Goal: Task Accomplishment & Management: Complete application form

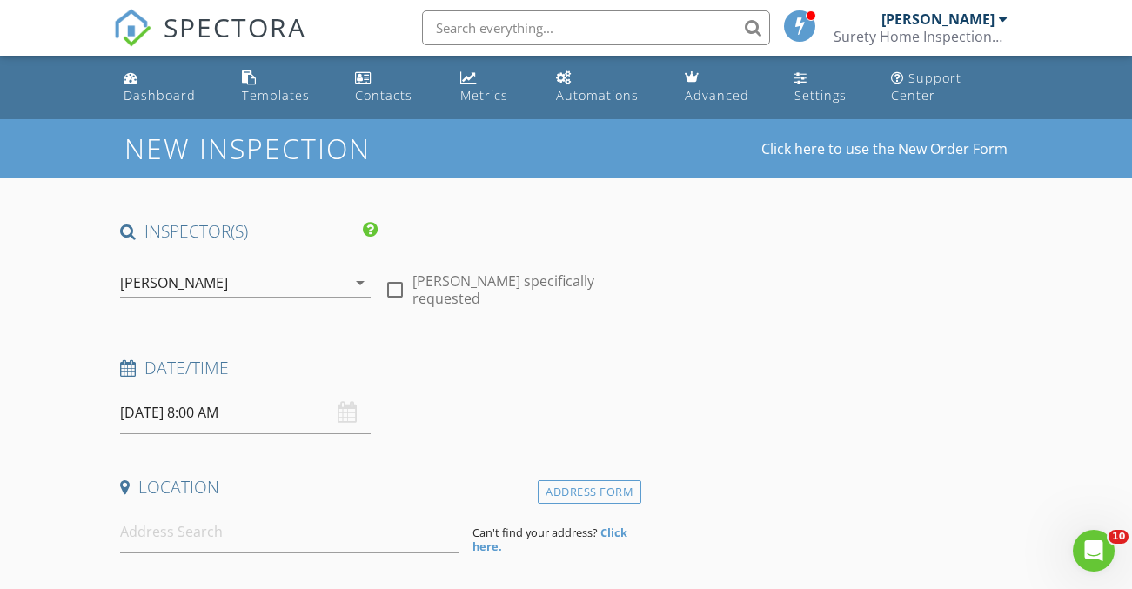
click at [171, 393] on input "[DATE] 8:00 AM" at bounding box center [245, 413] width 251 height 43
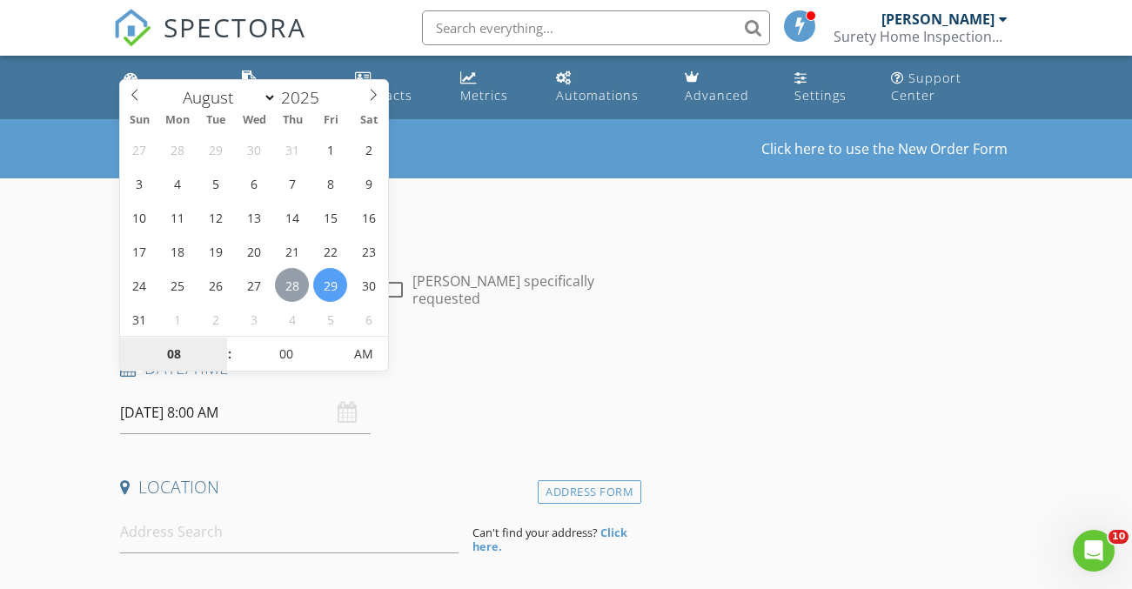
type input "08/28/2025 8:00 AM"
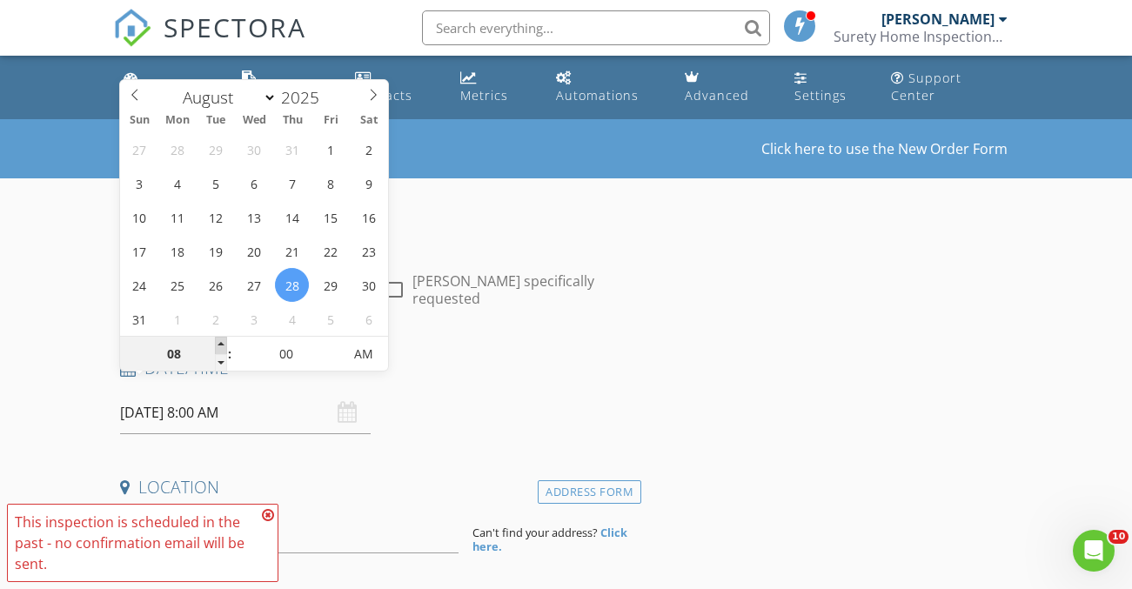
type input "09"
type input "08/28/2025 9:00 AM"
click at [216, 341] on span at bounding box center [221, 345] width 12 height 17
type input "10"
type input "08/28/2025 10:00 AM"
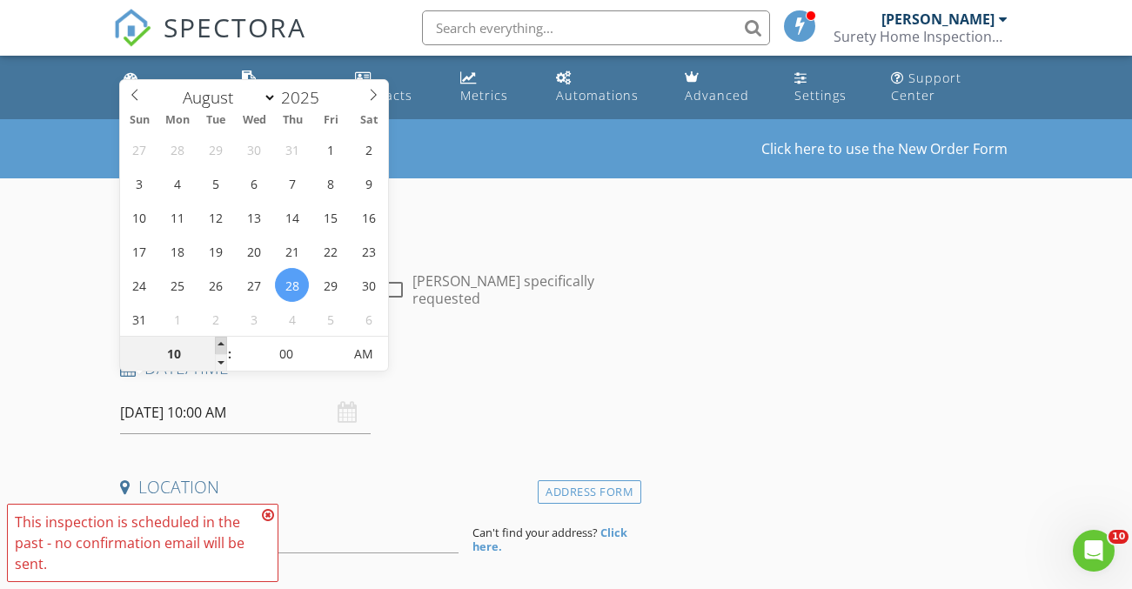
click at [216, 341] on span at bounding box center [221, 345] width 12 height 17
type input "11"
type input "08/28/2025 11:00 AM"
click at [216, 341] on span at bounding box center [221, 345] width 12 height 17
type input "12"
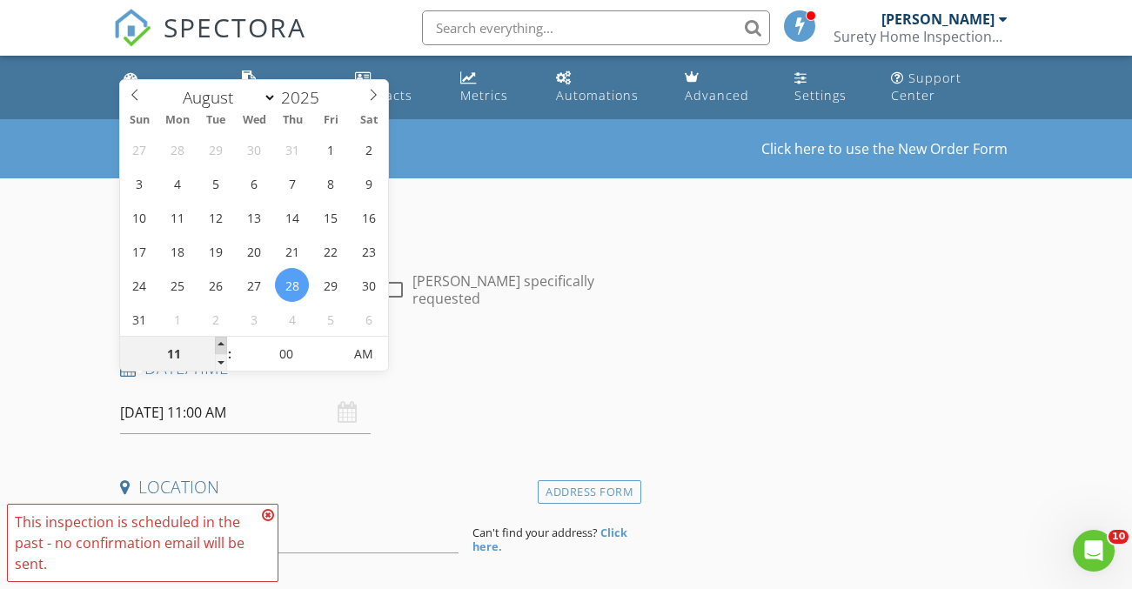
type input "08/28/2025 12:00 PM"
click at [216, 341] on span at bounding box center [221, 345] width 12 height 17
type input "01"
type input "08/28/2025 1:00 PM"
click at [216, 341] on span at bounding box center [221, 345] width 12 height 17
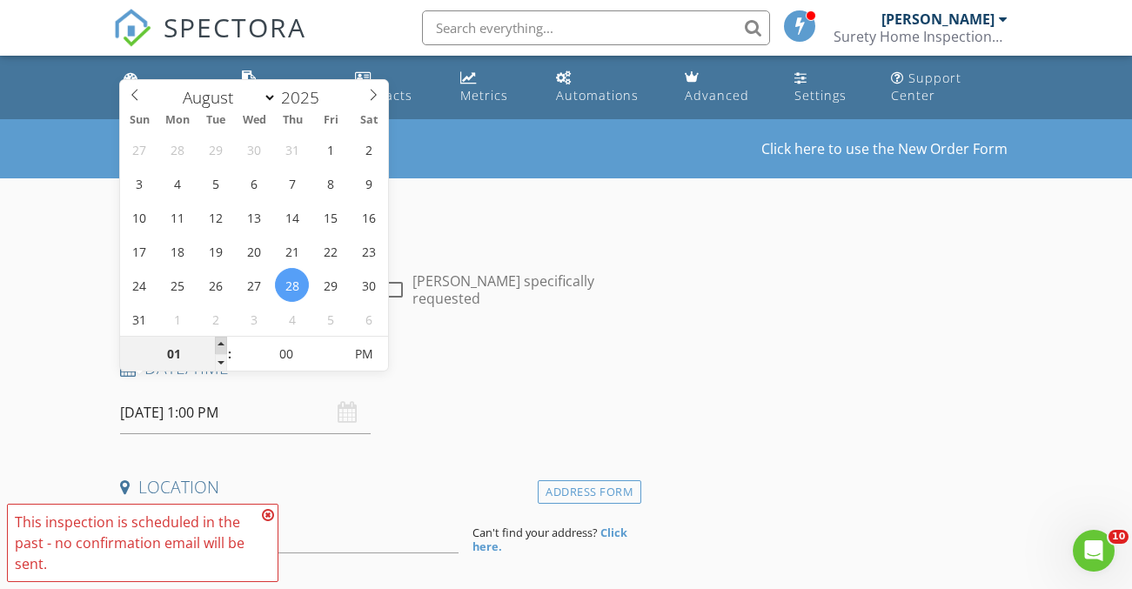
type input "02"
type input "08/28/2025 2:00 PM"
click at [216, 341] on span at bounding box center [221, 345] width 12 height 17
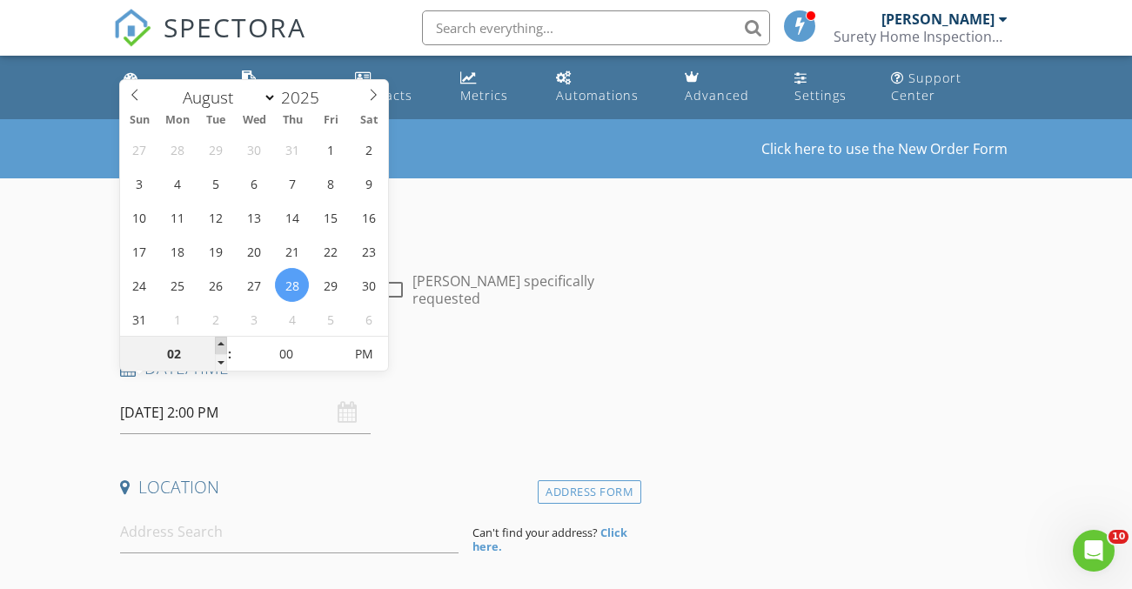
type input "03"
type input "[DATE] 3:00 PM"
click at [216, 341] on span at bounding box center [221, 345] width 12 height 17
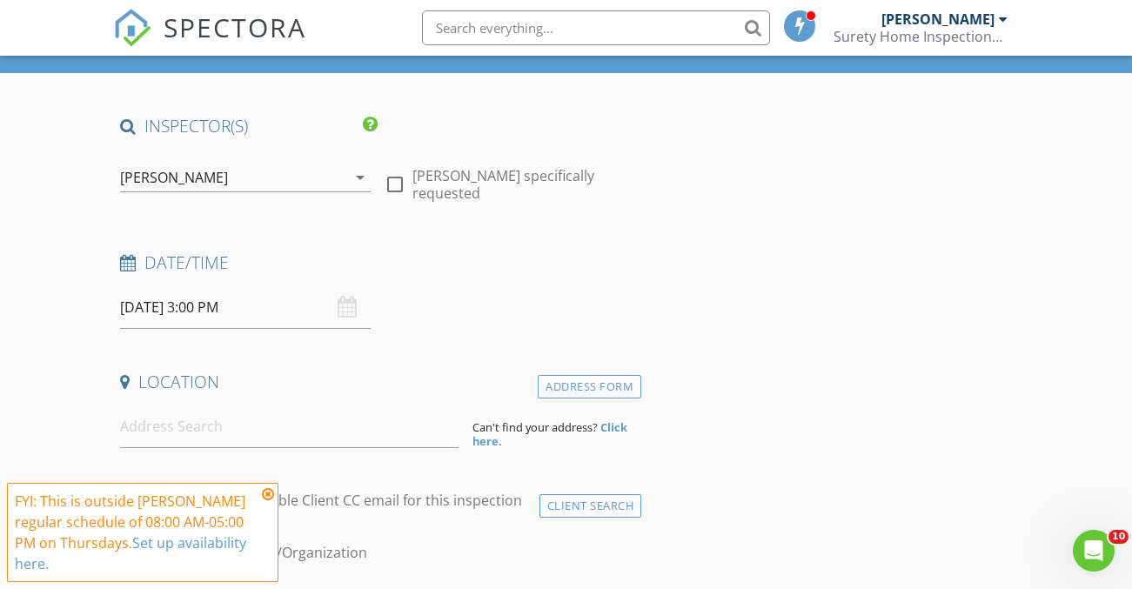
scroll to position [191, 0]
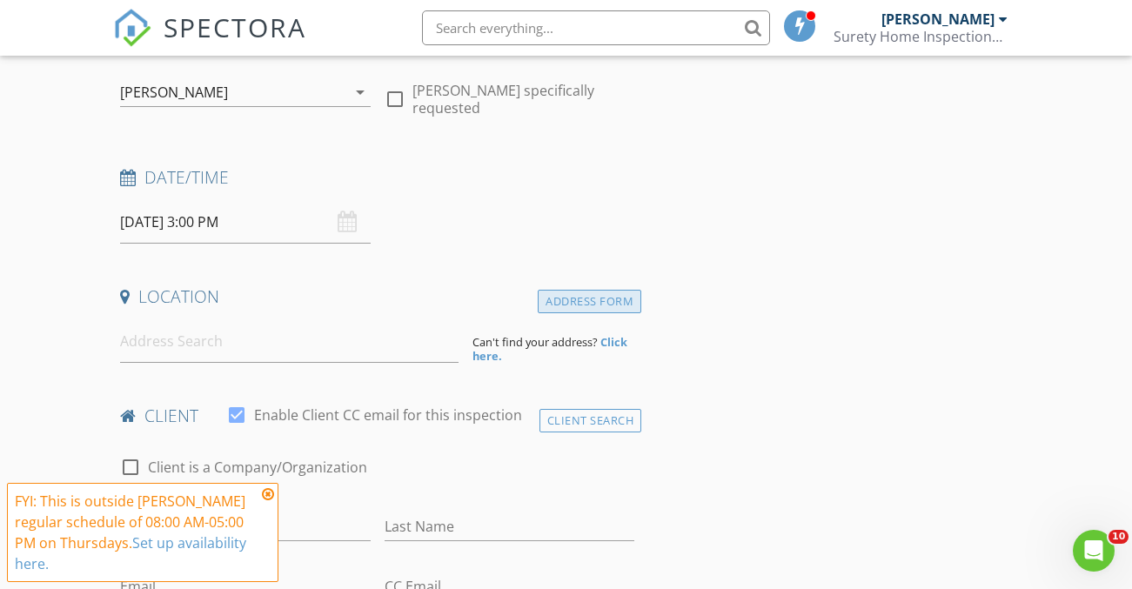
click at [578, 290] on div "Address Form" at bounding box center [590, 301] width 104 height 23
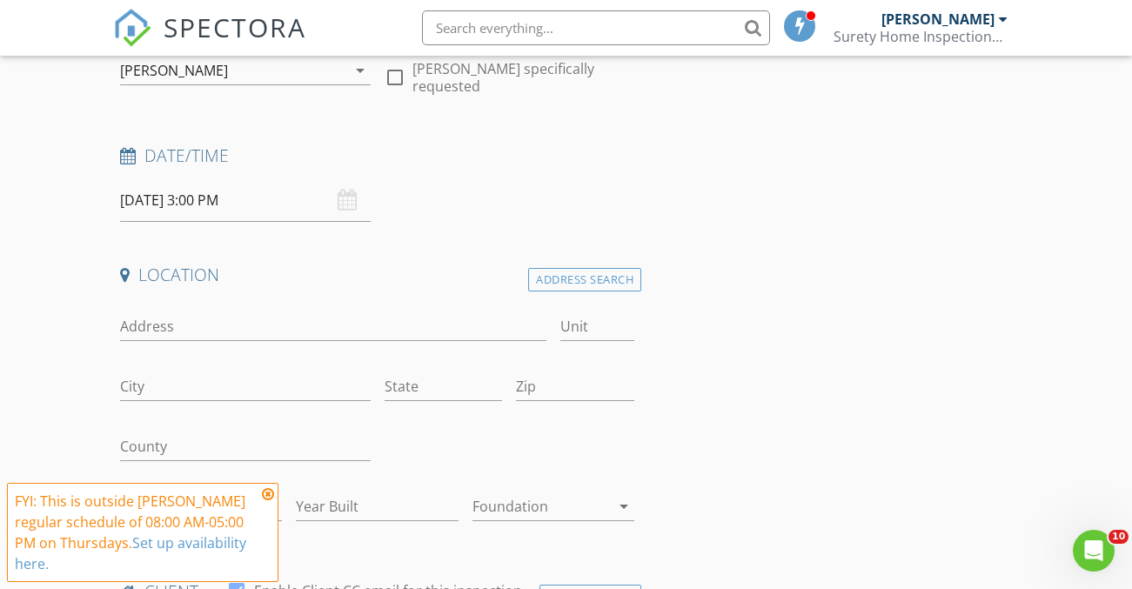
scroll to position [211, 0]
click at [549, 270] on div "Address Search" at bounding box center [584, 281] width 113 height 23
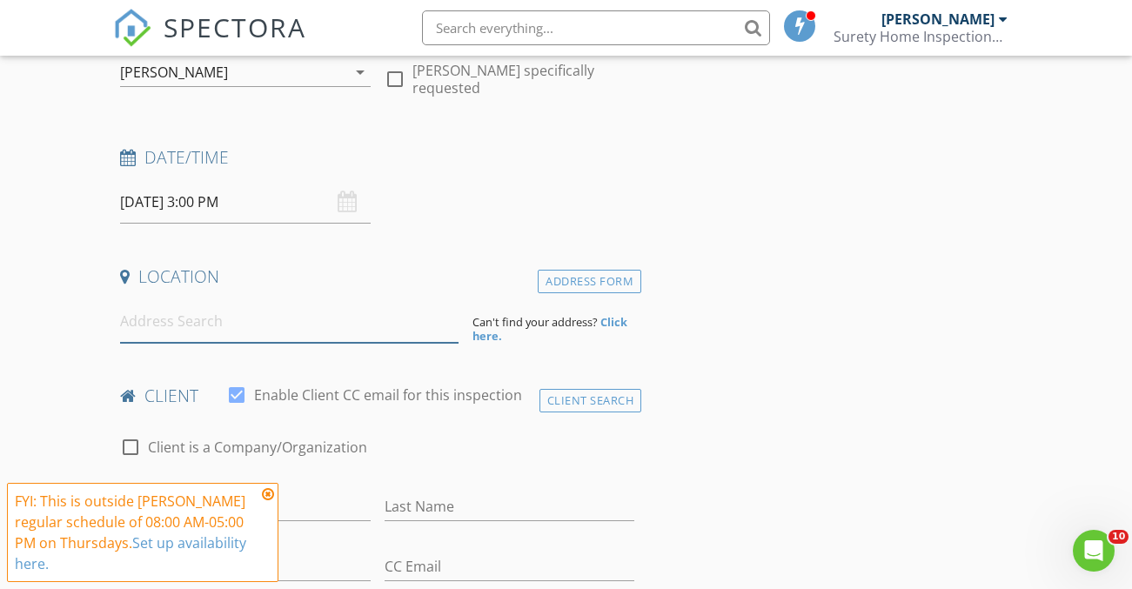
click at [278, 303] on input at bounding box center [289, 321] width 338 height 43
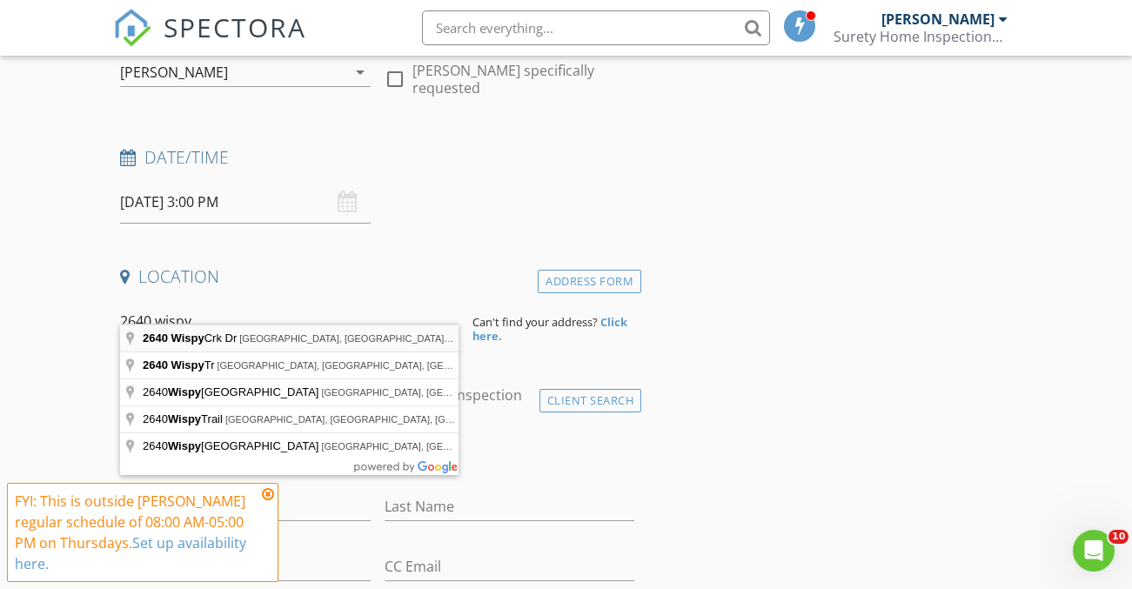
type input "2640 Wispy Crk Dr, Fort Worth, TX, USA"
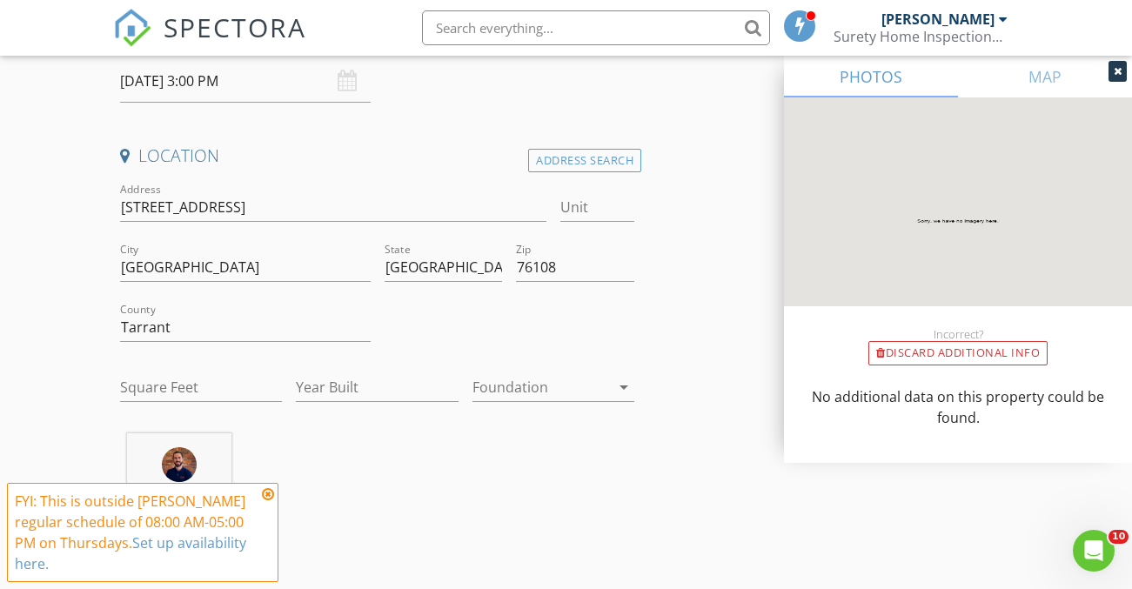
scroll to position [335, 0]
click at [199, 370] on input "Square Feet" at bounding box center [201, 384] width 162 height 29
type input "1902"
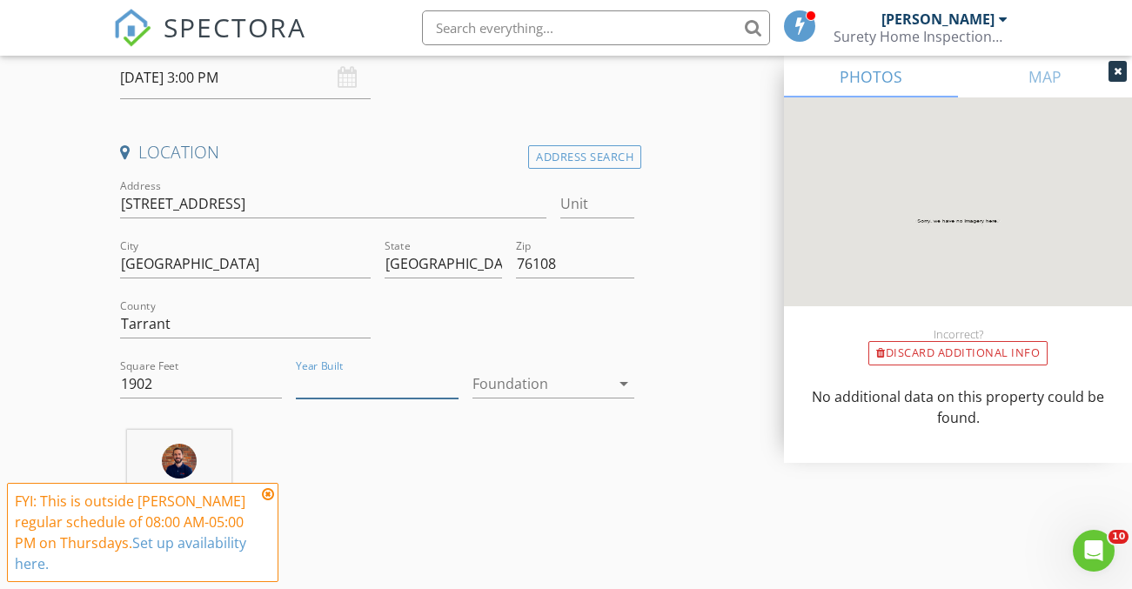
click at [325, 370] on input "Year Built" at bounding box center [377, 384] width 162 height 29
type input "2025"
click at [508, 370] on div at bounding box center [540, 384] width 137 height 28
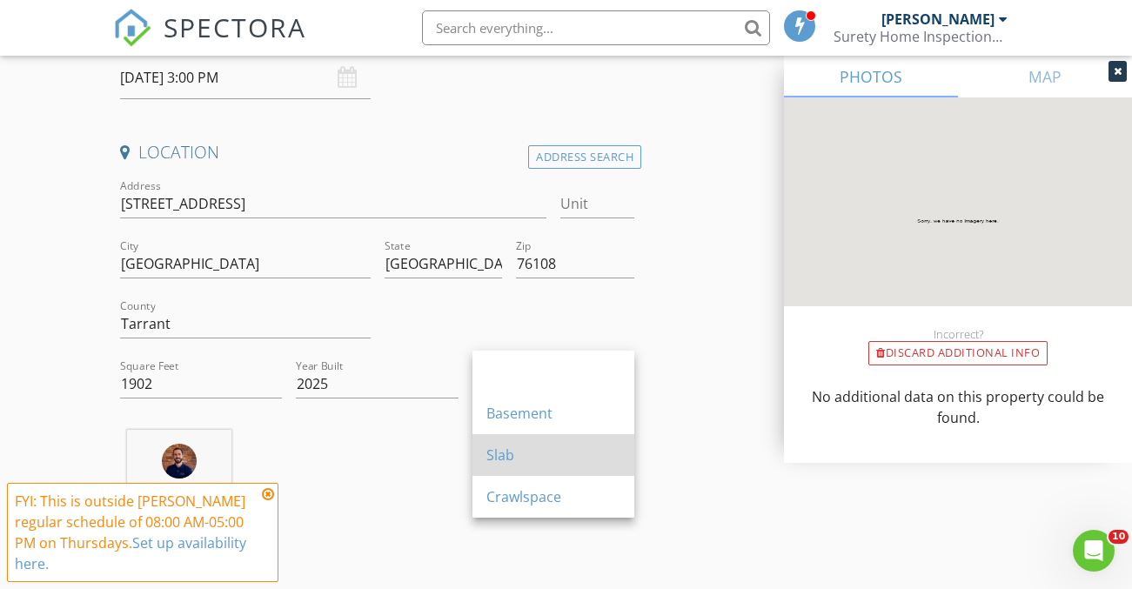
click at [535, 449] on div "Slab" at bounding box center [553, 455] width 134 height 21
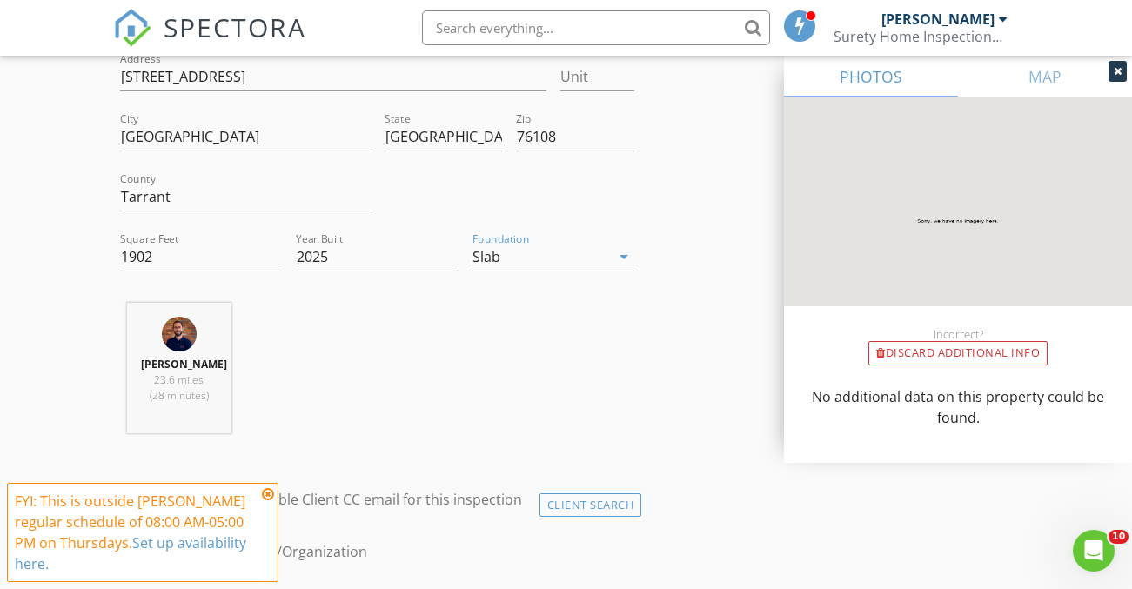
scroll to position [549, 0]
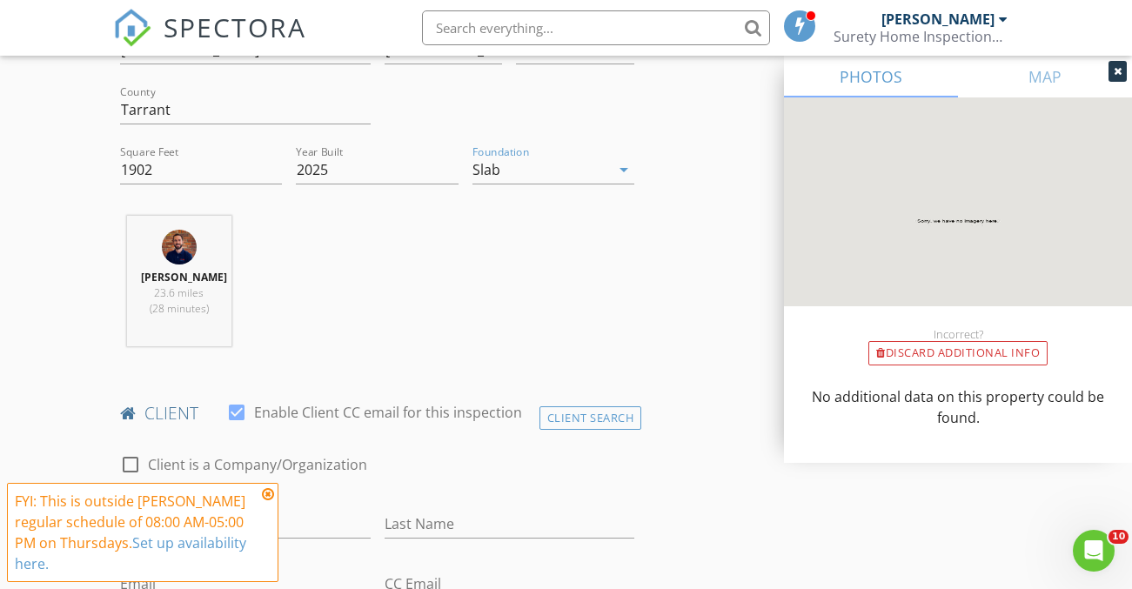
click at [270, 494] on icon at bounding box center [268, 494] width 12 height 14
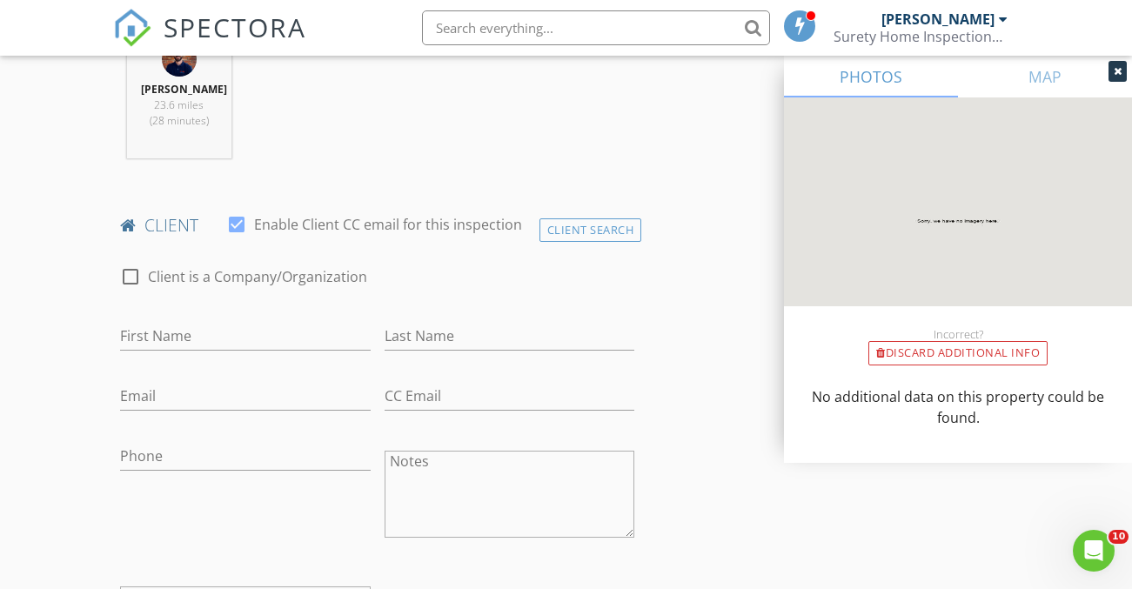
scroll to position [765, 0]
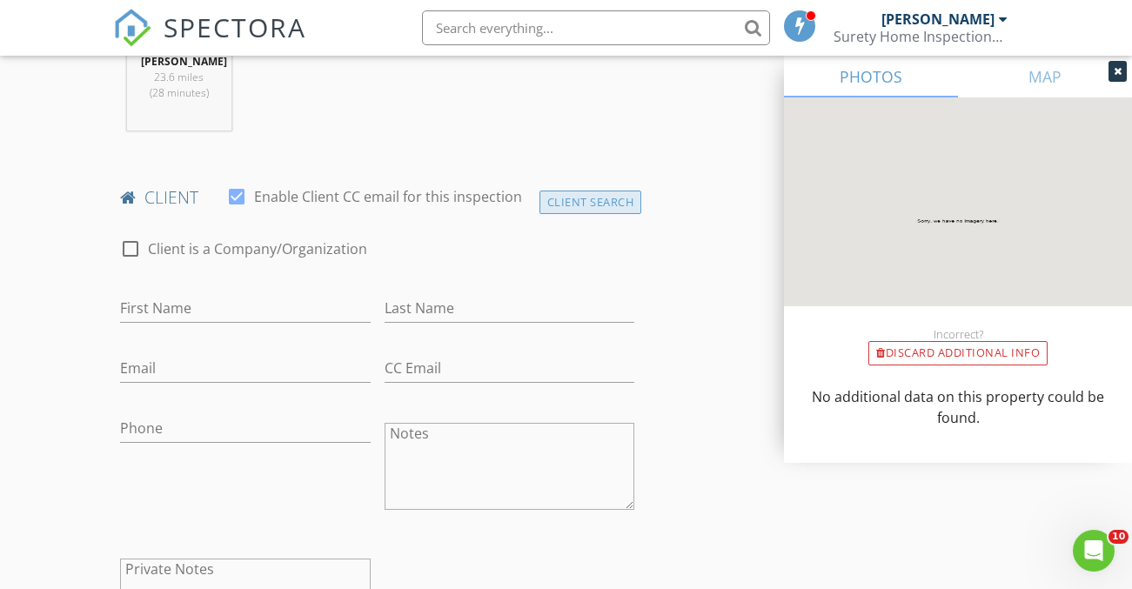
click at [579, 195] on div "Client Search" at bounding box center [590, 202] width 103 height 23
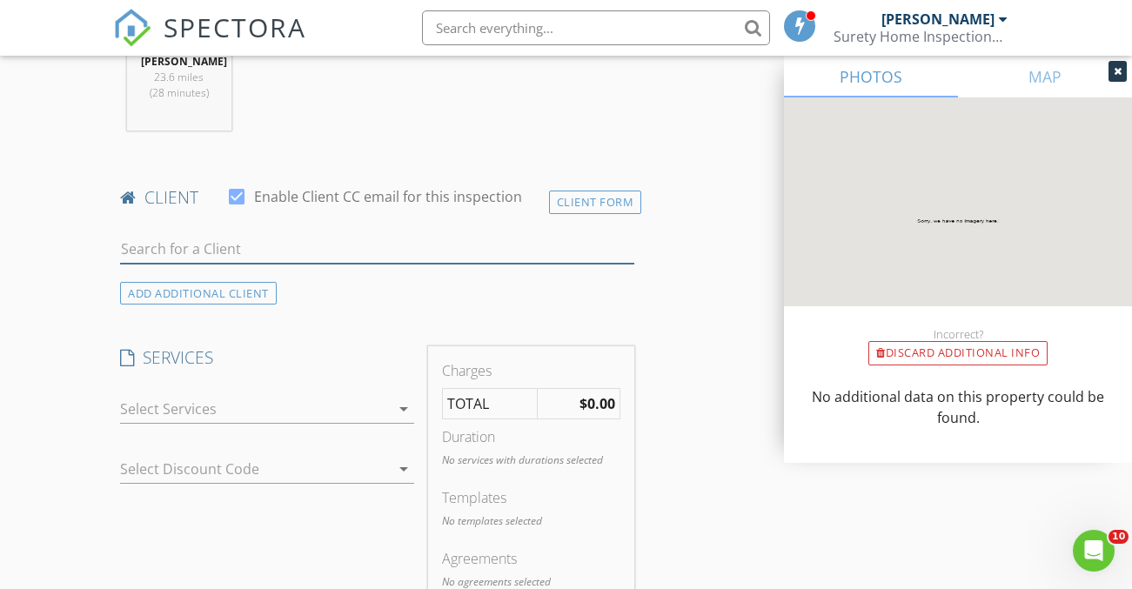
click at [278, 249] on input "text" at bounding box center [377, 249] width 514 height 29
type input "d"
click at [157, 243] on input "De" at bounding box center [377, 249] width 514 height 29
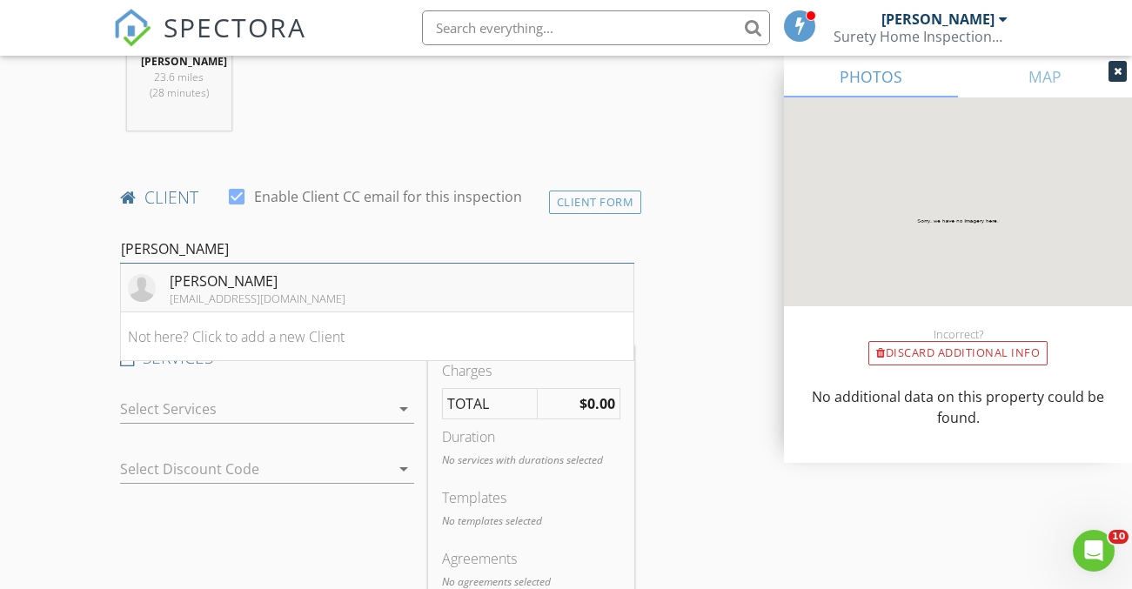
type input "Déb"
click at [228, 282] on div "[PERSON_NAME]" at bounding box center [258, 281] width 176 height 21
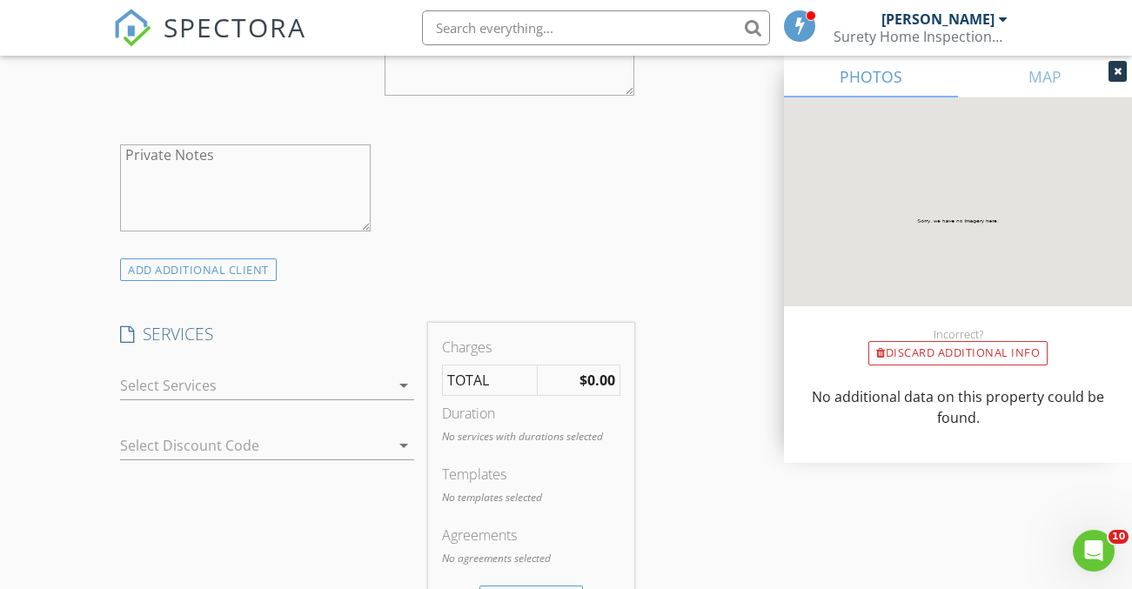
scroll to position [1179, 0]
click at [405, 381] on icon "arrow_drop_down" at bounding box center [403, 385] width 21 height 21
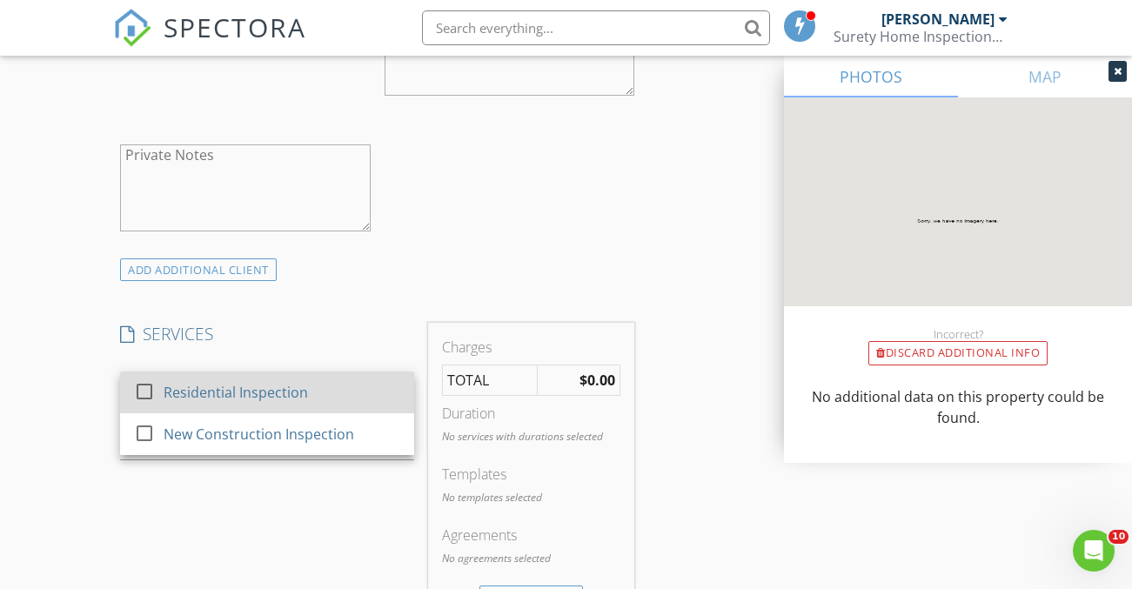
click at [144, 387] on div at bounding box center [145, 392] width 30 height 30
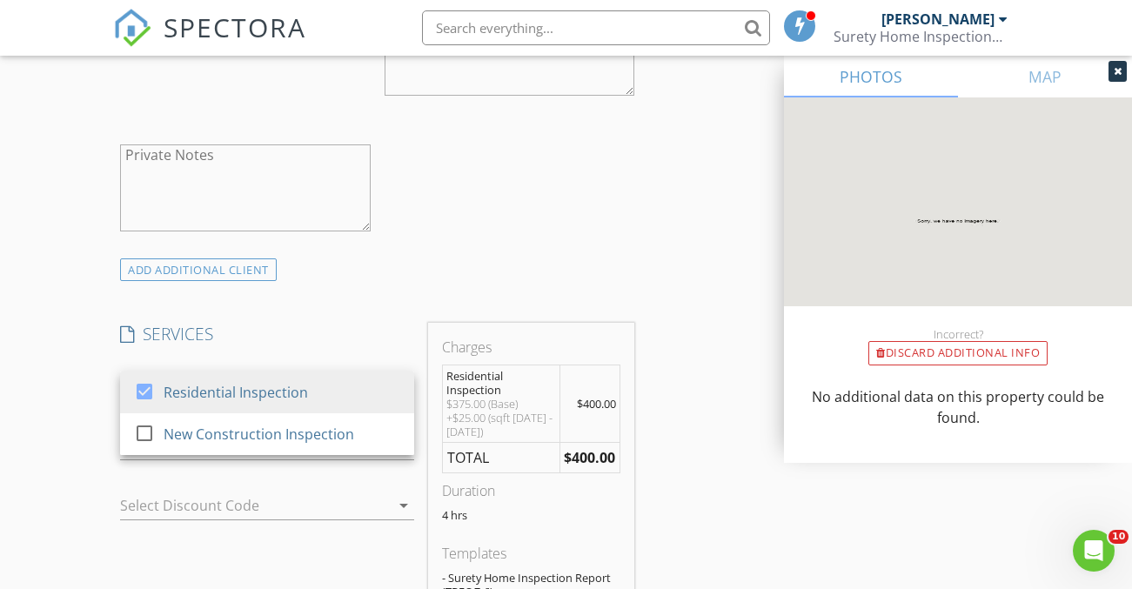
click at [275, 305] on div "INSPECTOR(S) check_box Jantson McAffrey PRIMARY Jantson McAffrey arrow_drop_dow…" at bounding box center [377, 464] width 528 height 2847
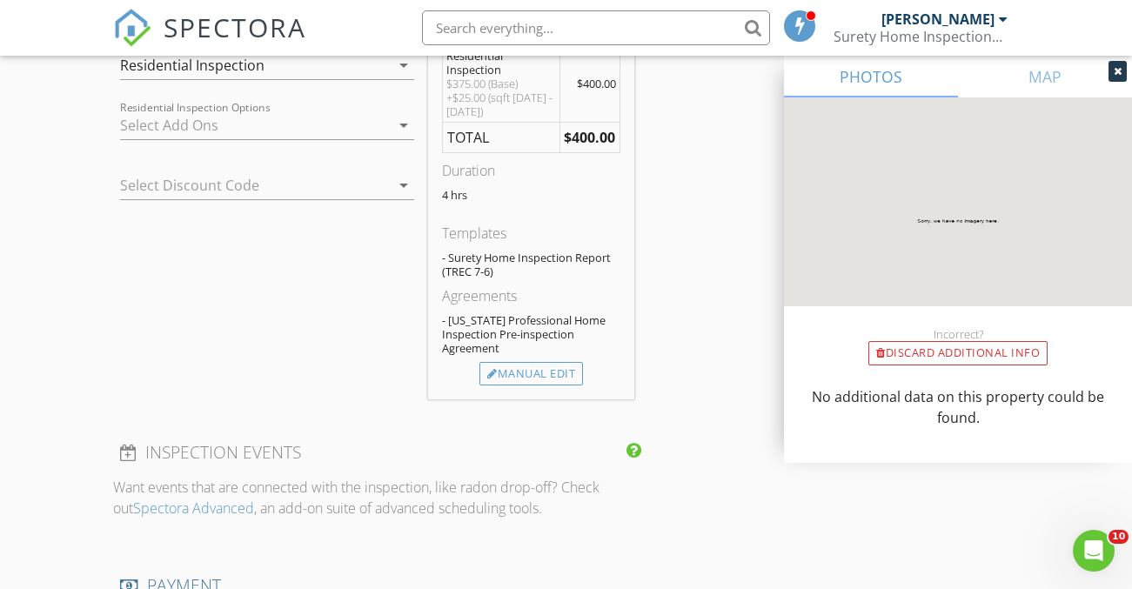
scroll to position [1498, 0]
click at [543, 368] on div "Manual Edit" at bounding box center [531, 375] width 104 height 24
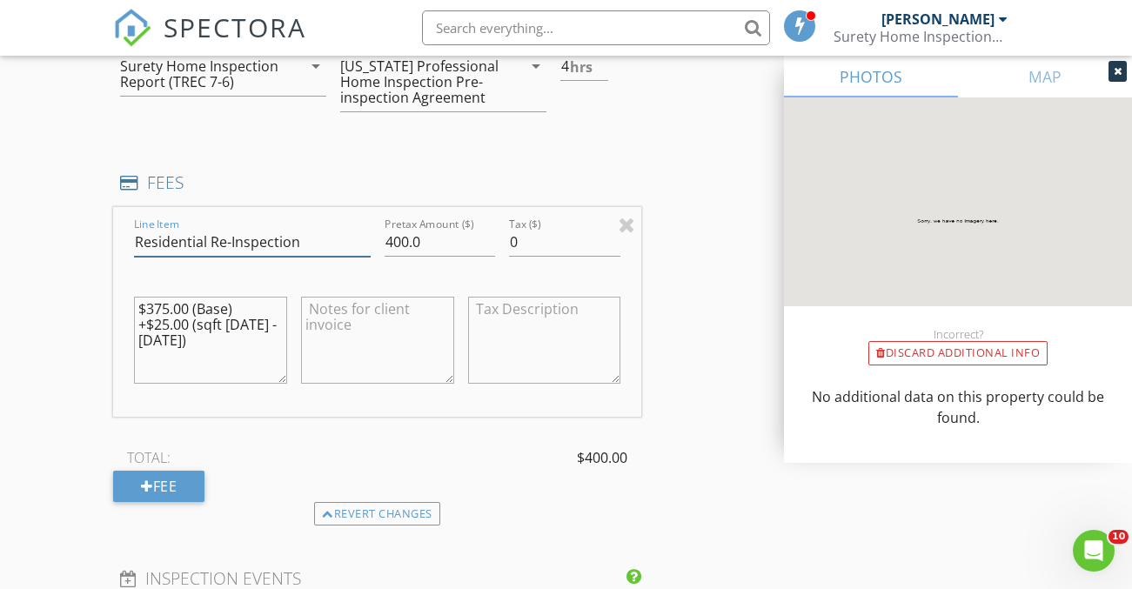
type input "Residential Re-Inspection"
click at [407, 234] on input "400.0" at bounding box center [440, 242] width 111 height 29
type input "75.0"
drag, startPoint x: 177, startPoint y: 335, endPoint x: 149, endPoint y: 302, distance: 43.2
click at [149, 302] on textarea "$375.00 (Base) +$25.00 (sqft 1000 - 1999)" at bounding box center [210, 340] width 153 height 87
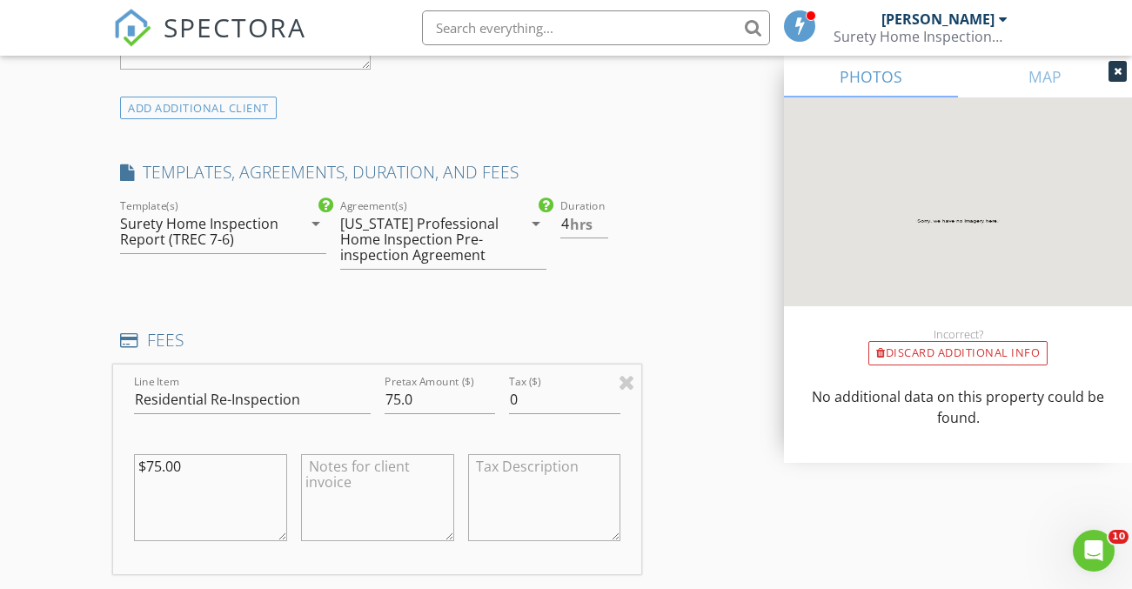
scroll to position [1336, 0]
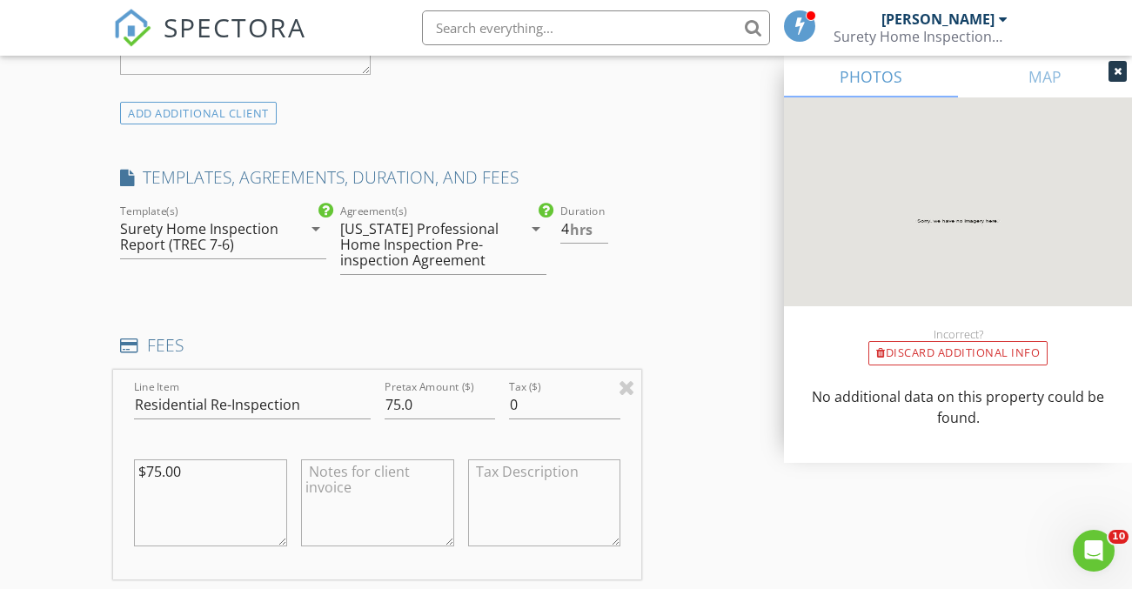
type textarea "$75.00"
click at [237, 230] on div "Surety Home Inspection Report (TREC 7-6)" at bounding box center [202, 236] width 164 height 31
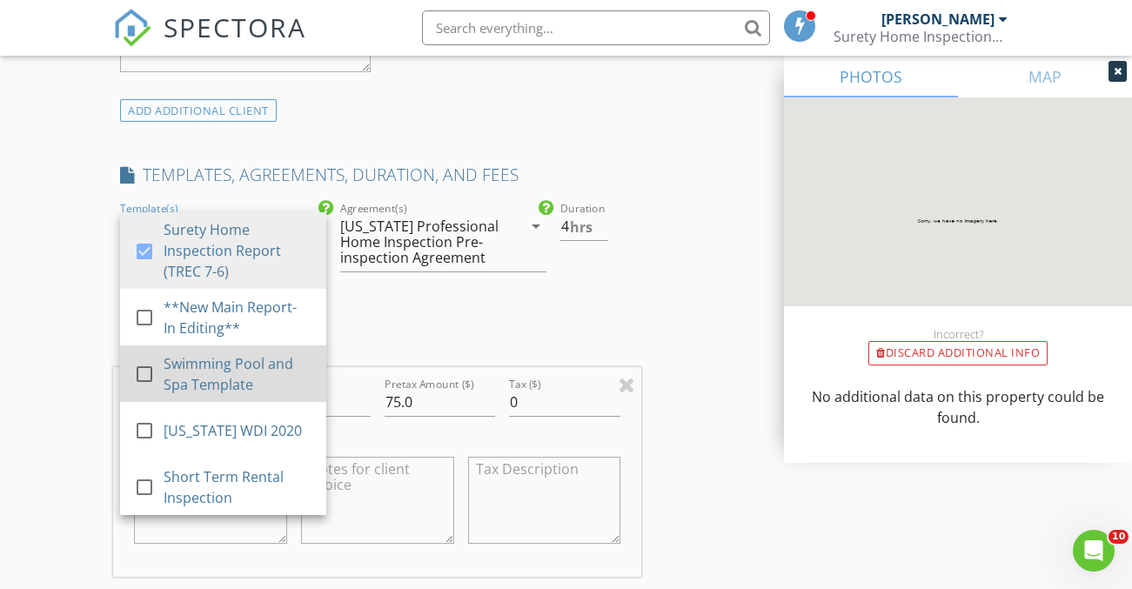
scroll to position [1334, 0]
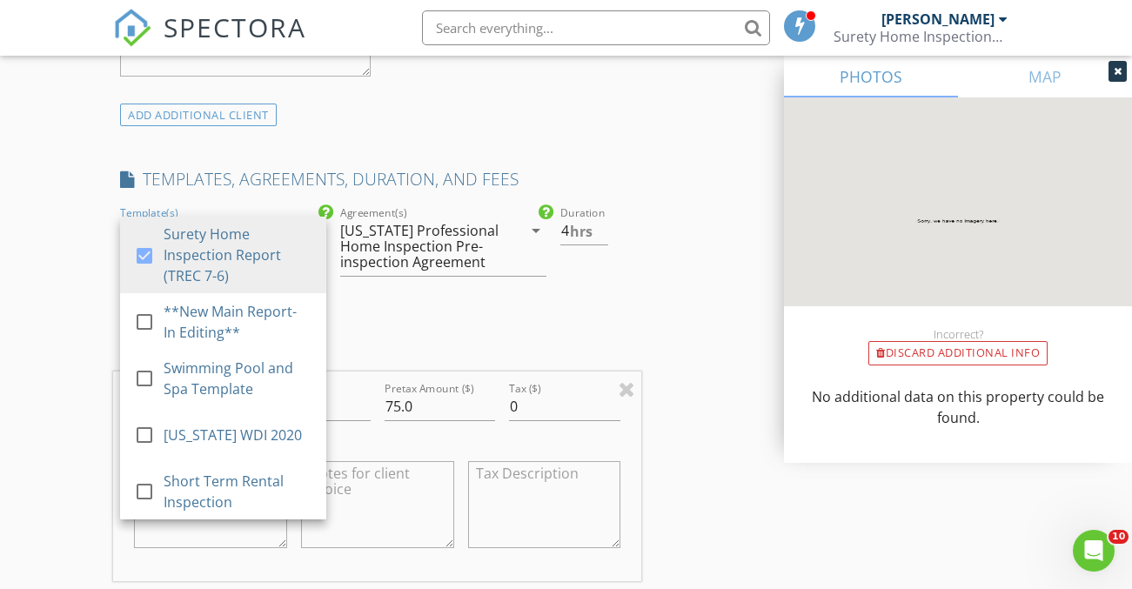
click at [428, 284] on div at bounding box center [443, 289] width 206 height 10
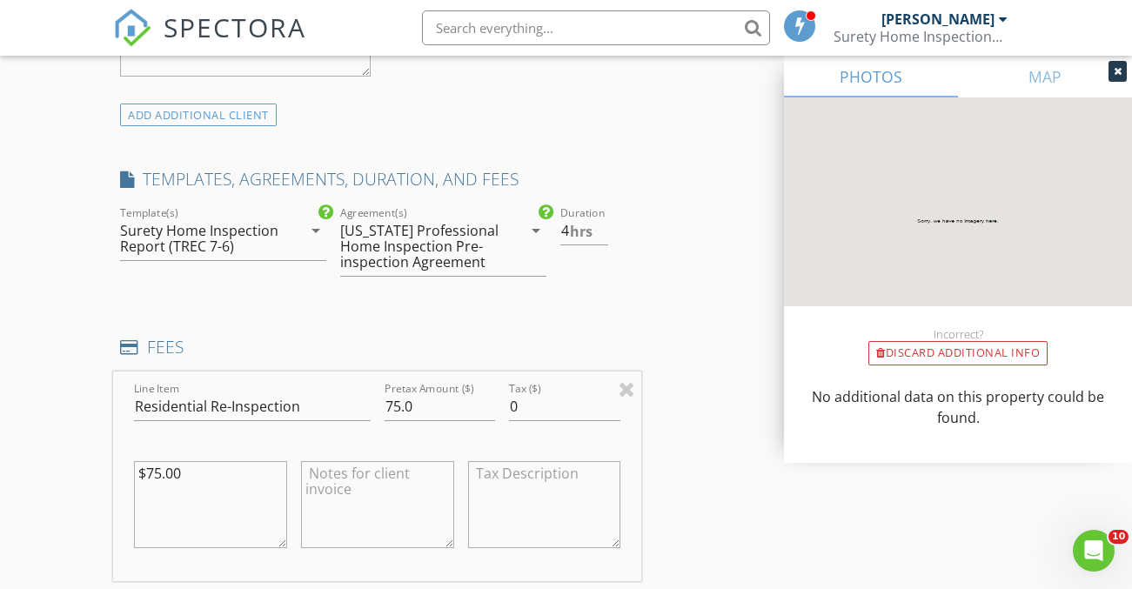
click at [418, 244] on div "[US_STATE] Professional Home Inspection Pre-inspection Agreement" at bounding box center [422, 246] width 164 height 47
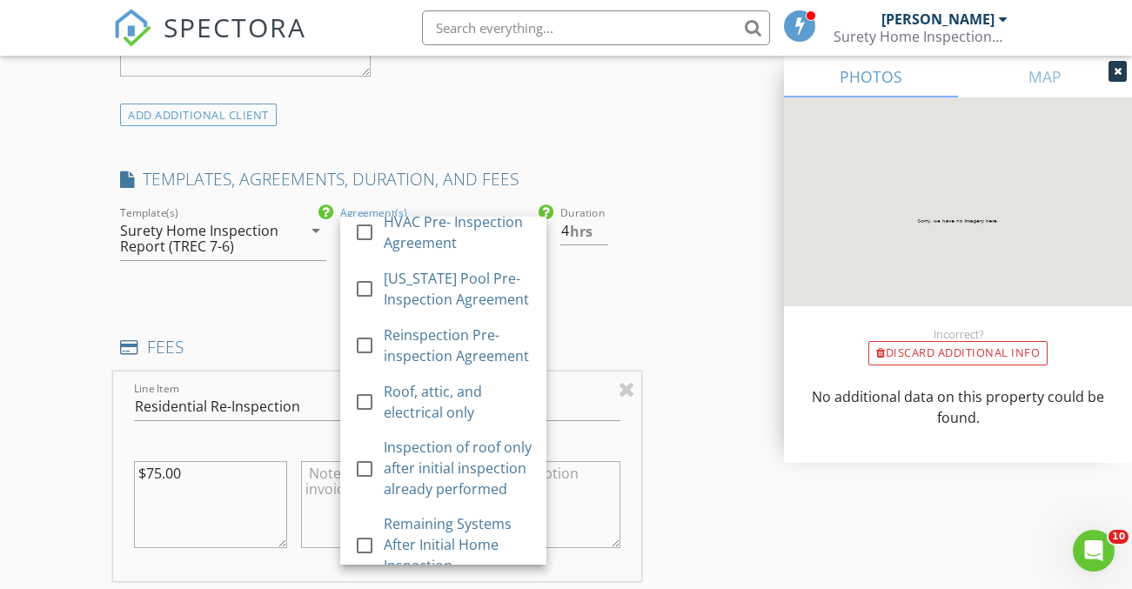
scroll to position [467, 0]
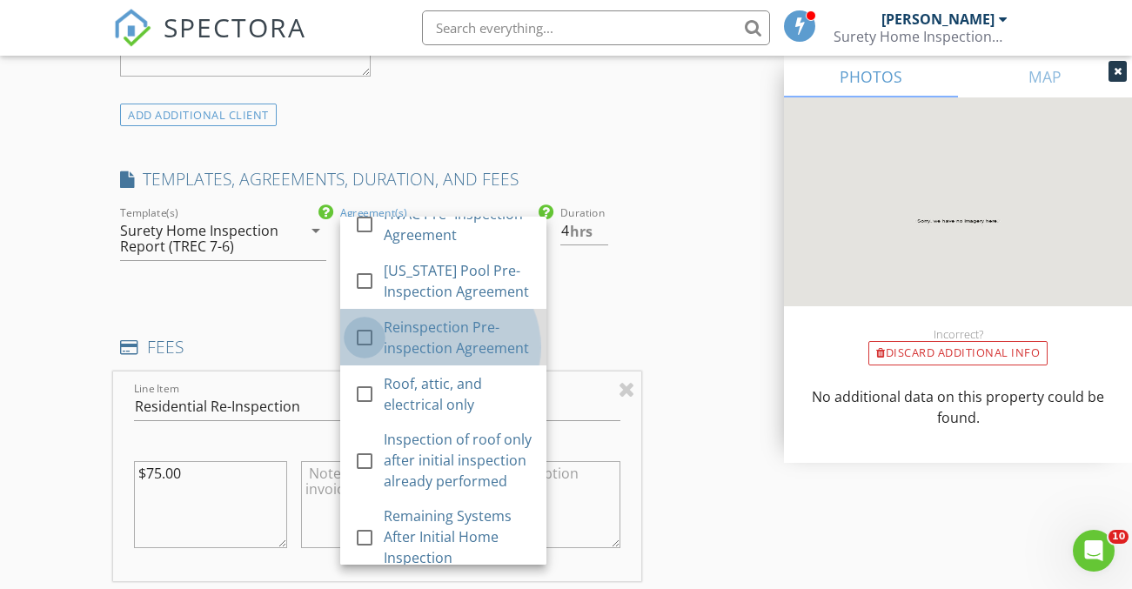
click at [371, 352] on div at bounding box center [365, 338] width 30 height 30
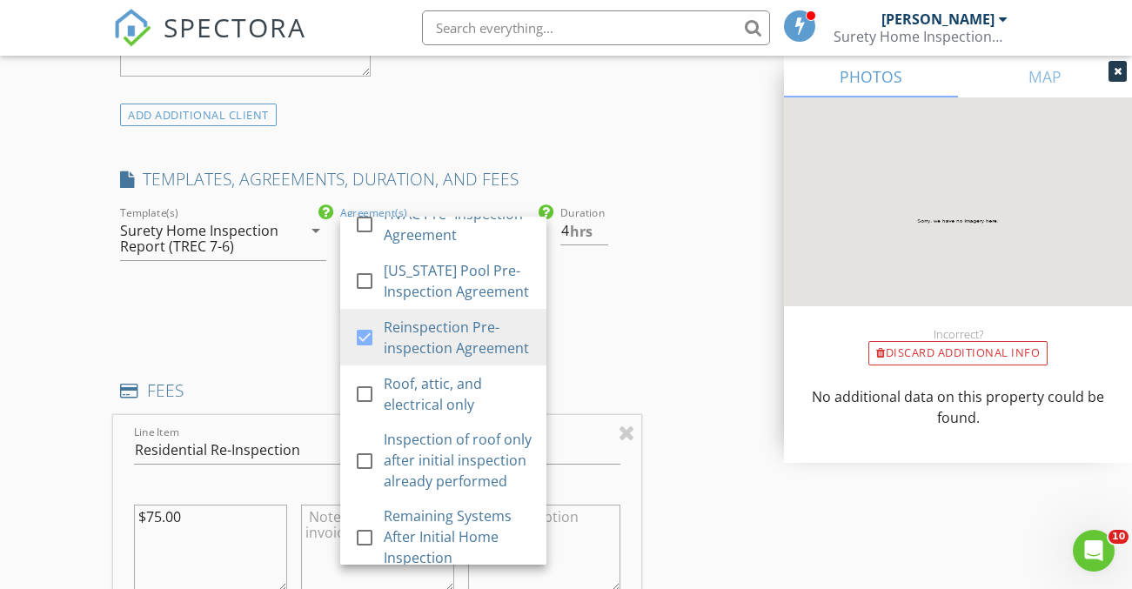
click at [646, 345] on div "INSPECTOR(S) check_box Jantson McAffrey PRIMARY Jantson McAffrey arrow_drop_dow…" at bounding box center [566, 445] width 906 height 3118
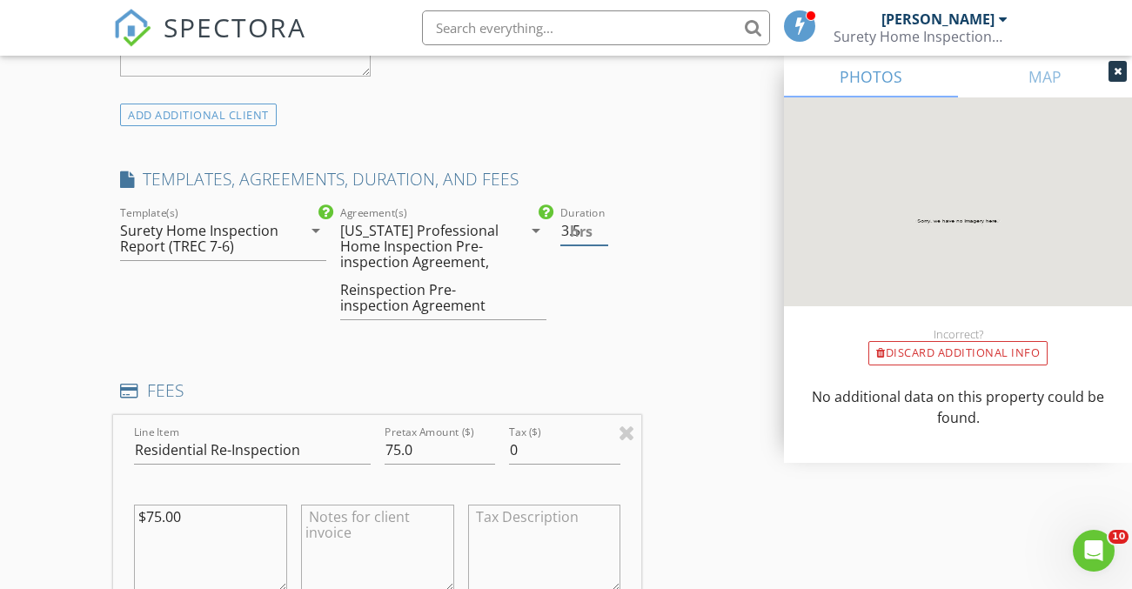
click at [602, 228] on input "3.5" at bounding box center [584, 231] width 48 height 29
click at [602, 228] on input "3" at bounding box center [584, 231] width 48 height 29
click at [602, 228] on input "2.5" at bounding box center [584, 231] width 48 height 29
type input "2"
click at [602, 228] on input "2" at bounding box center [584, 231] width 48 height 29
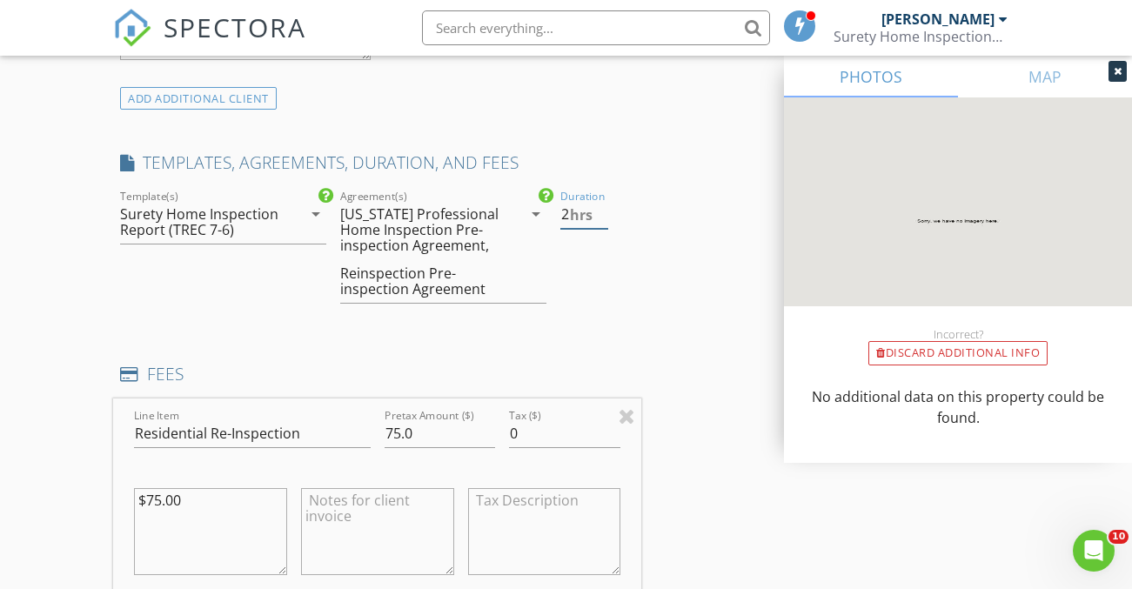
scroll to position [1353, 0]
click at [532, 208] on icon "arrow_drop_down" at bounding box center [536, 211] width 21 height 21
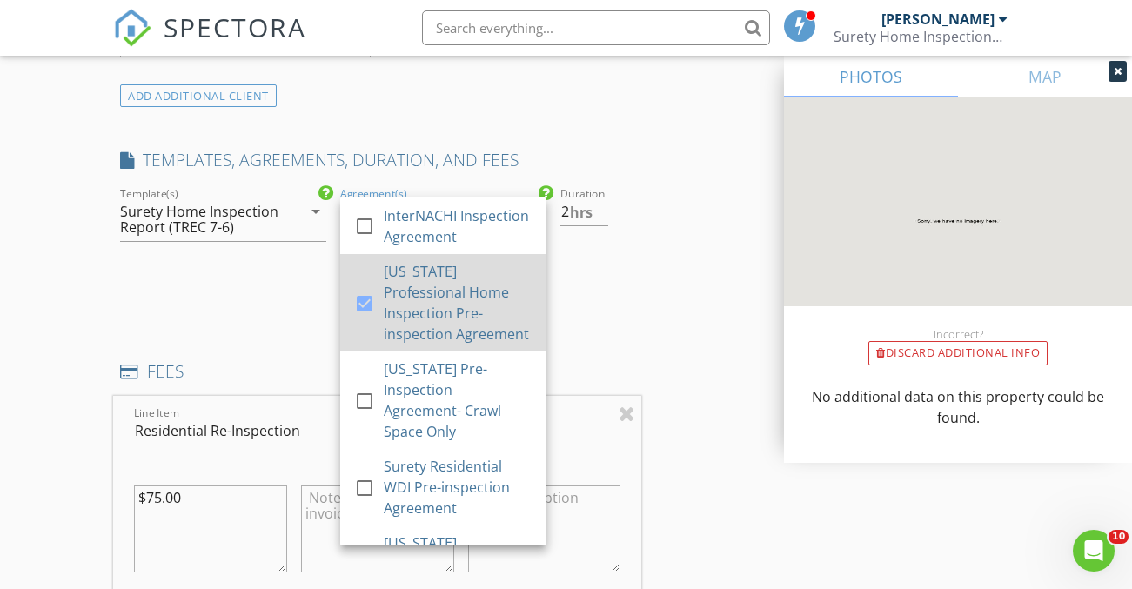
scroll to position [0, 0]
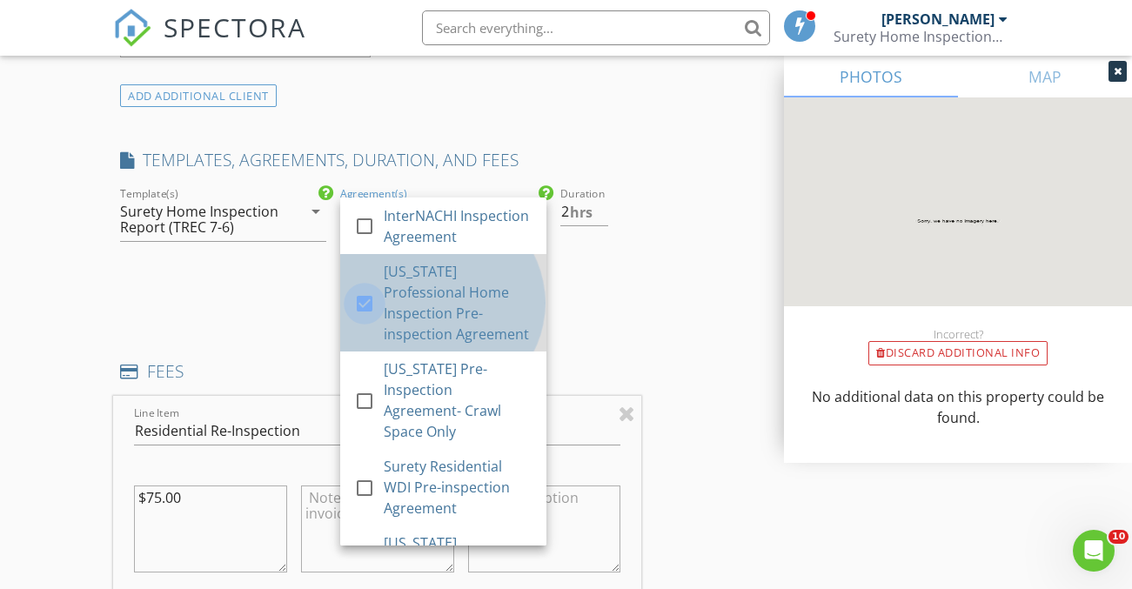
click at [365, 318] on div at bounding box center [365, 304] width 30 height 30
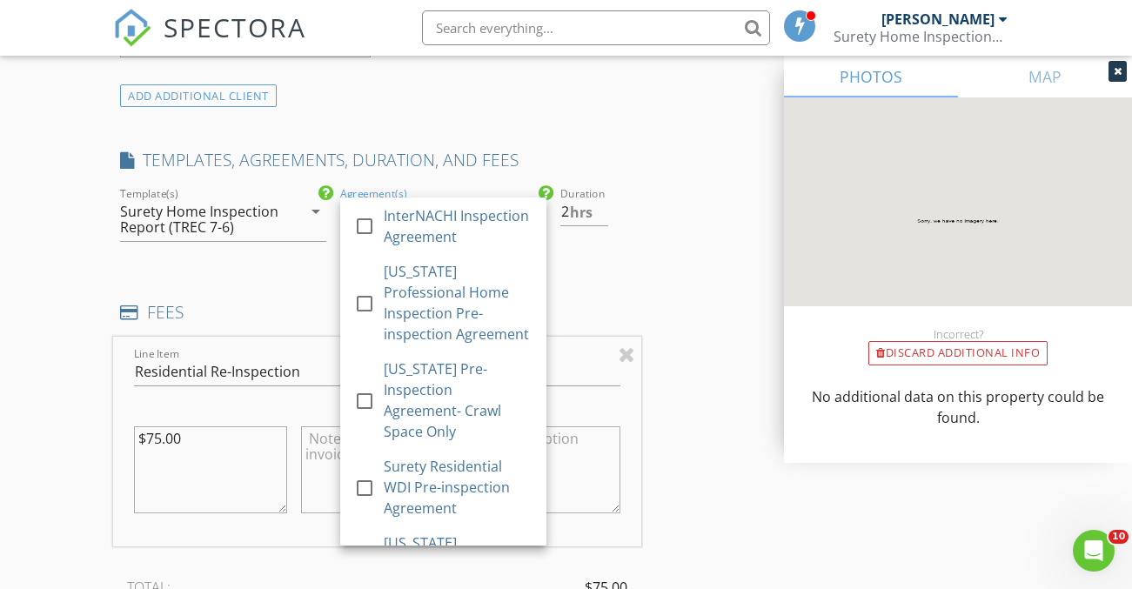
click at [646, 271] on div "INSPECTOR(S) check_box Jantson McAffrey PRIMARY Jantson McAffrey arrow_drop_dow…" at bounding box center [566, 396] width 906 height 3058
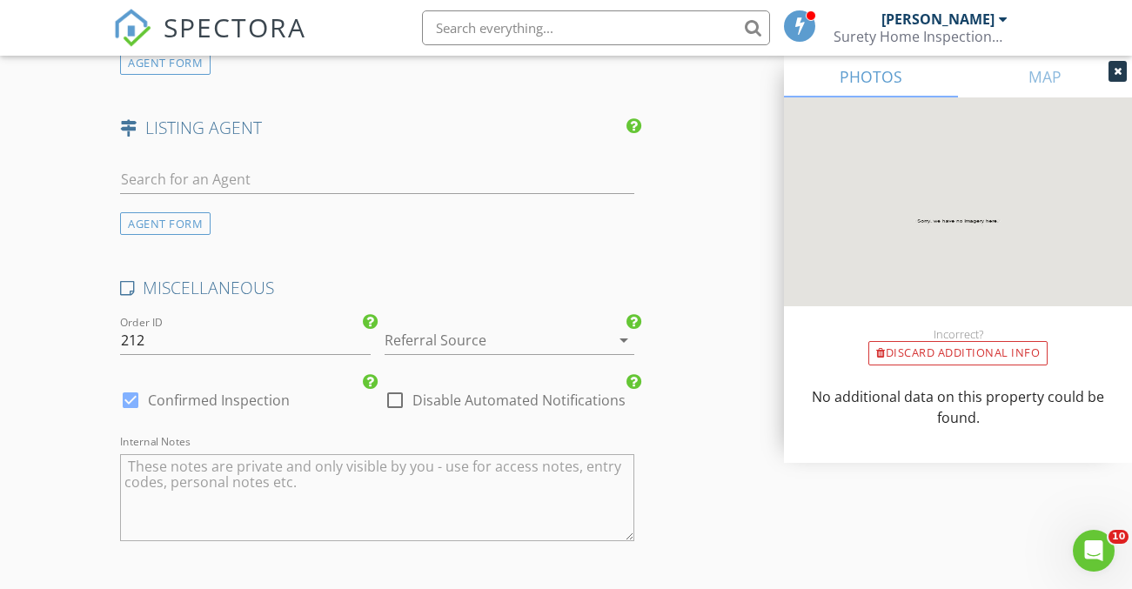
scroll to position [2441, 0]
click at [436, 326] on div at bounding box center [486, 339] width 202 height 28
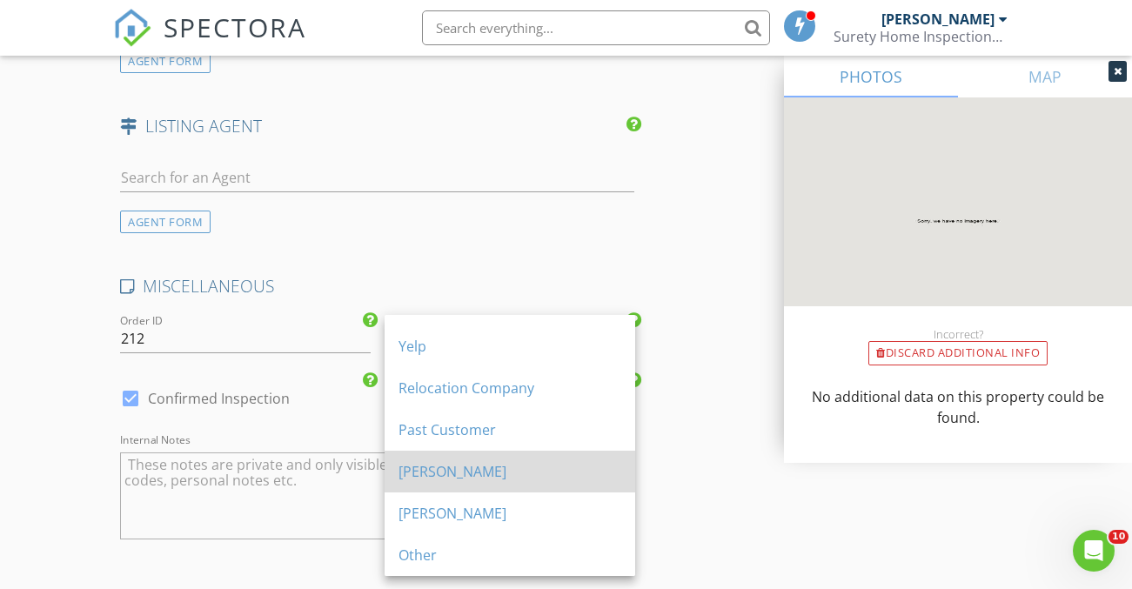
scroll to position [73, 0]
click at [431, 473] on div "[PERSON_NAME]" at bounding box center [509, 471] width 223 height 21
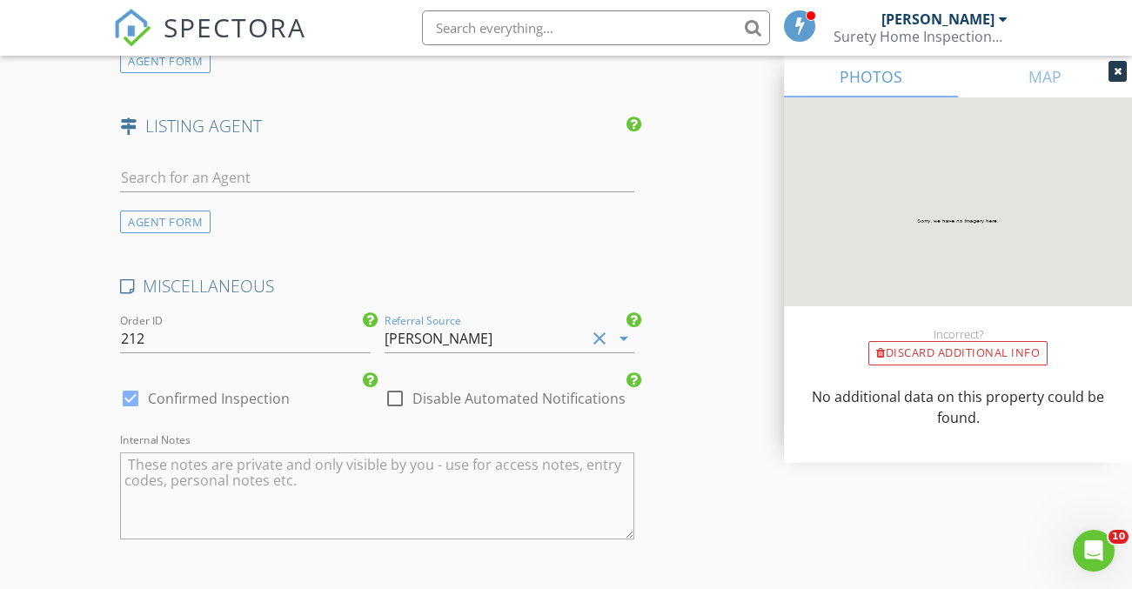
click at [484, 444] on div "Internal Notes" at bounding box center [377, 496] width 514 height 104
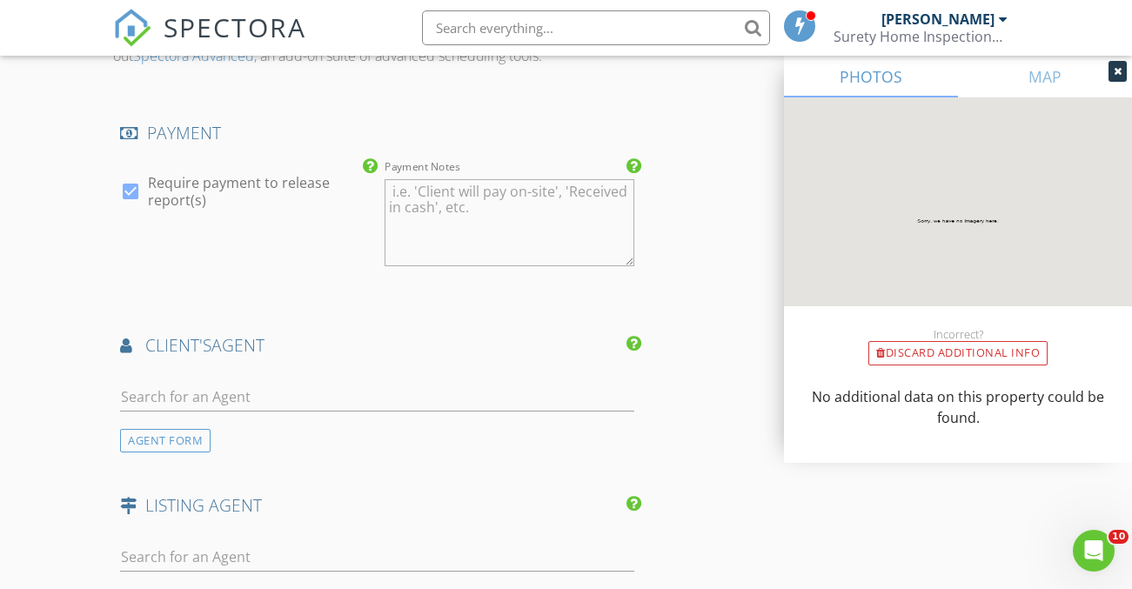
scroll to position [2059, 0]
click at [212, 386] on input "text" at bounding box center [377, 399] width 514 height 29
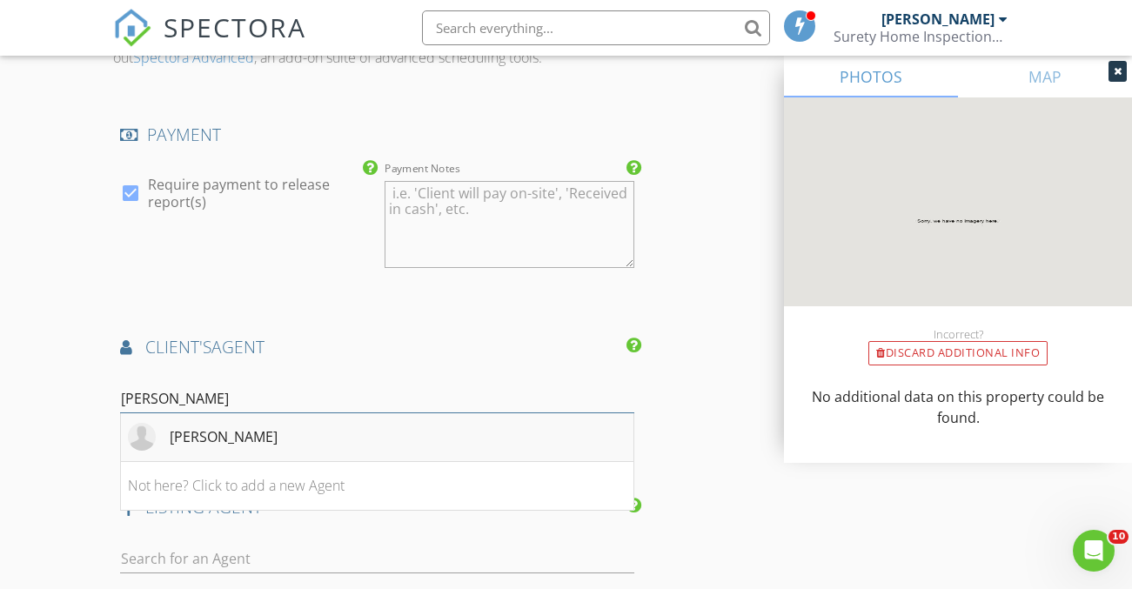
type input "jose"
click at [213, 440] on div "[PERSON_NAME]" at bounding box center [224, 436] width 108 height 21
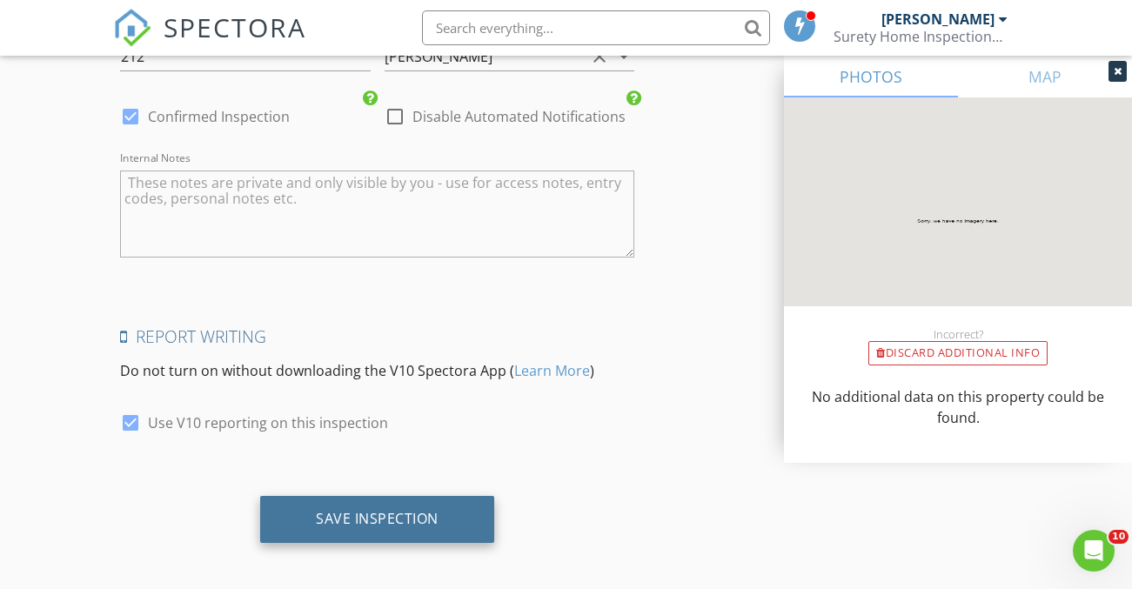
scroll to position [3118, 0]
click at [385, 526] on div "Save Inspection" at bounding box center [377, 520] width 234 height 47
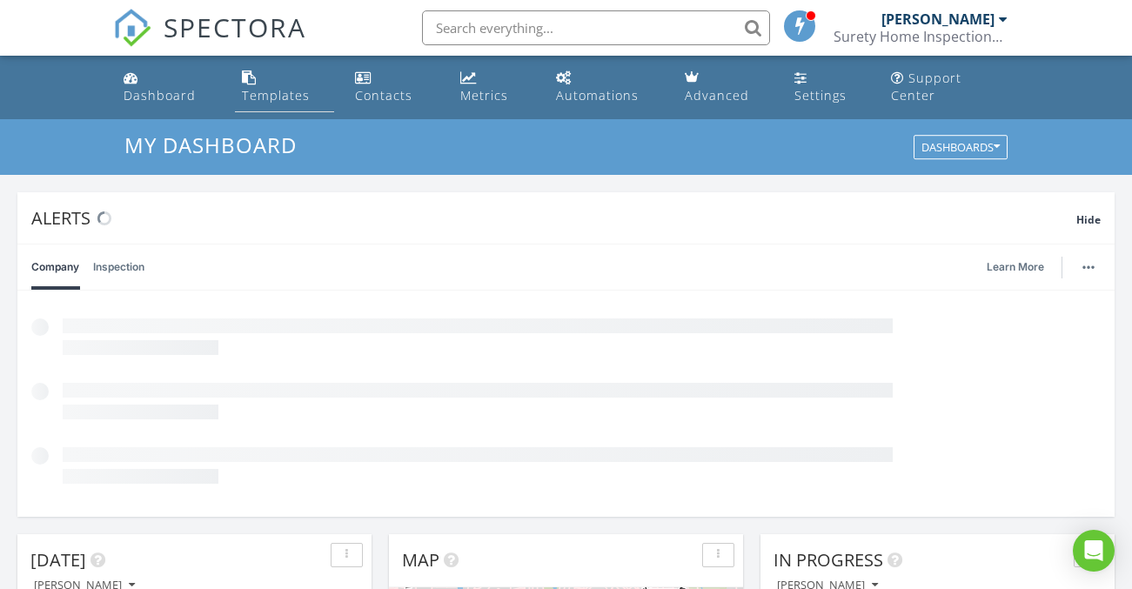
scroll to position [1611, 1159]
click at [283, 87] on div "Templates" at bounding box center [276, 95] width 68 height 17
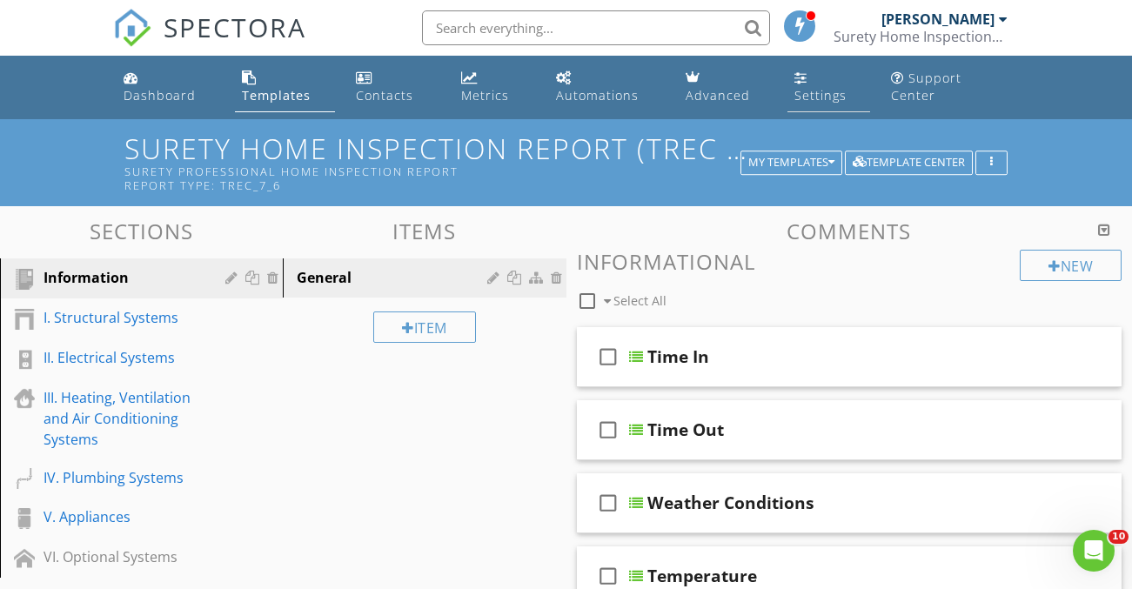
click at [796, 73] on div "Settings" at bounding box center [800, 77] width 13 height 14
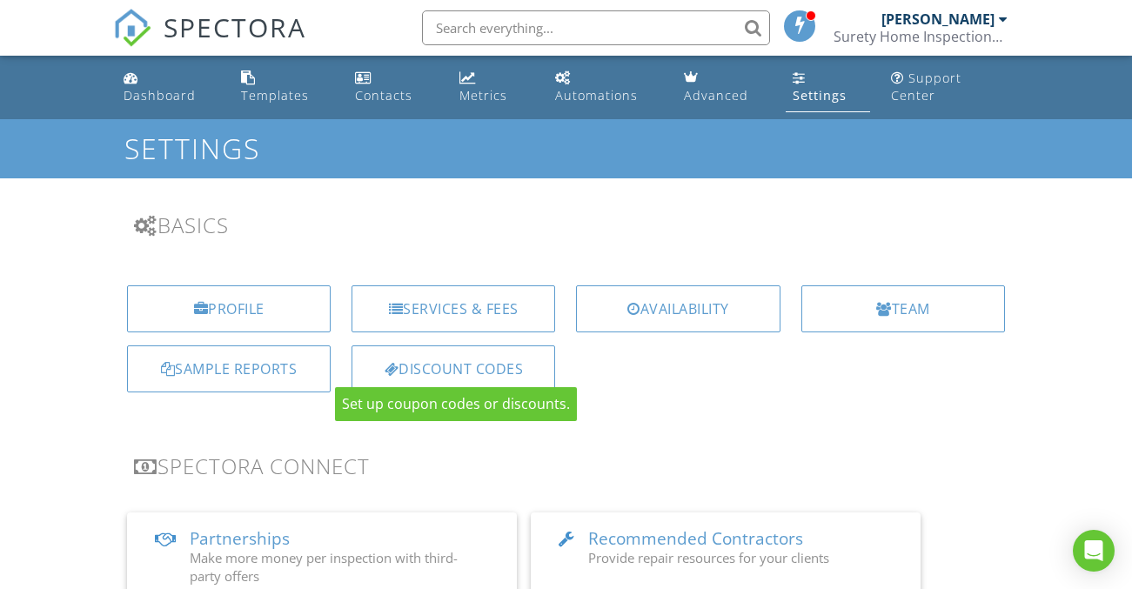
scroll to position [228, 0]
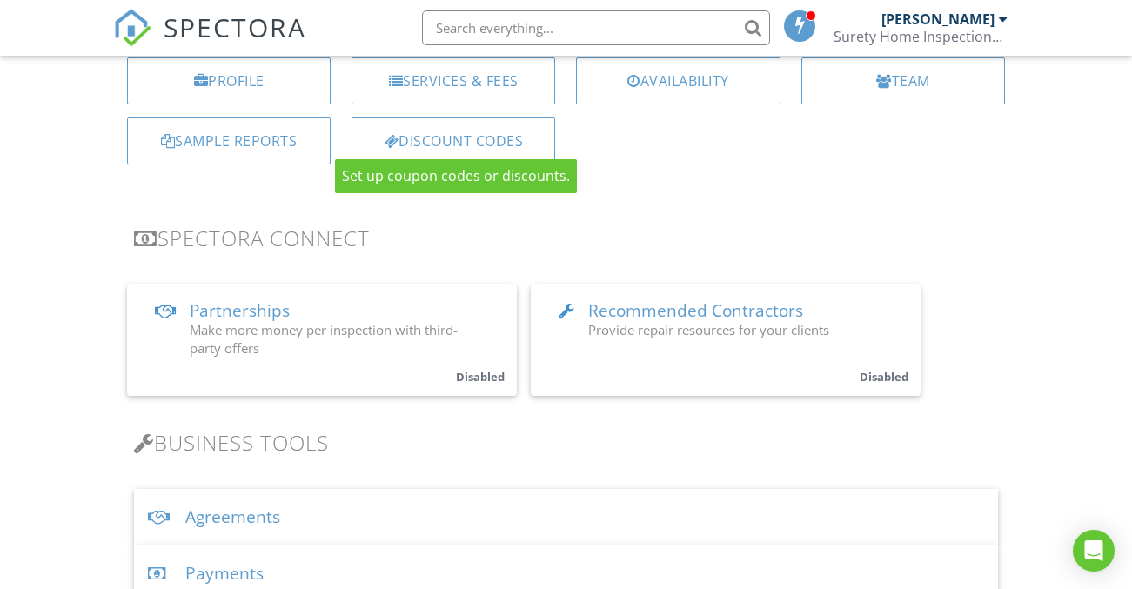
click at [262, 501] on div "Agreements" at bounding box center [566, 517] width 864 height 57
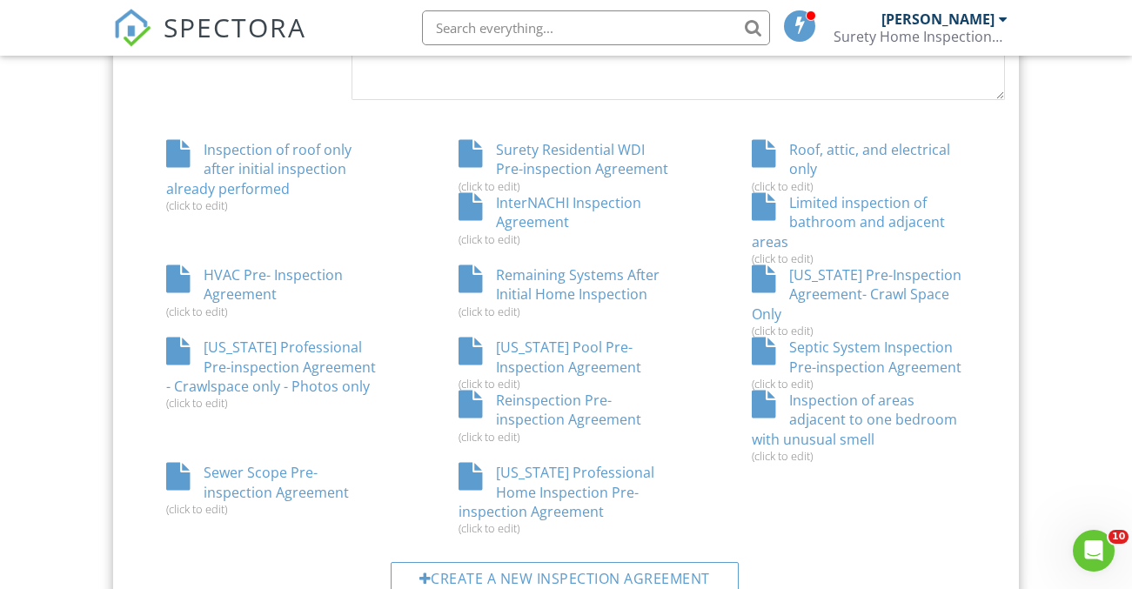
scroll to position [1021, 0]
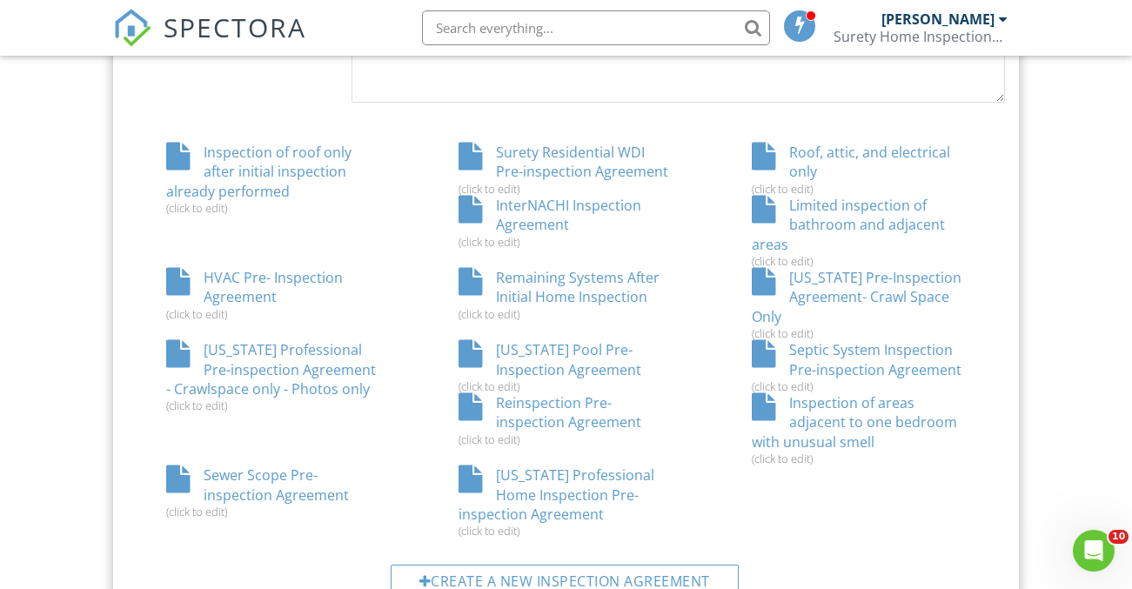
click at [546, 393] on div "Reinspection Pre-inspection Agreement (click to edit)" at bounding box center [565, 419] width 292 height 53
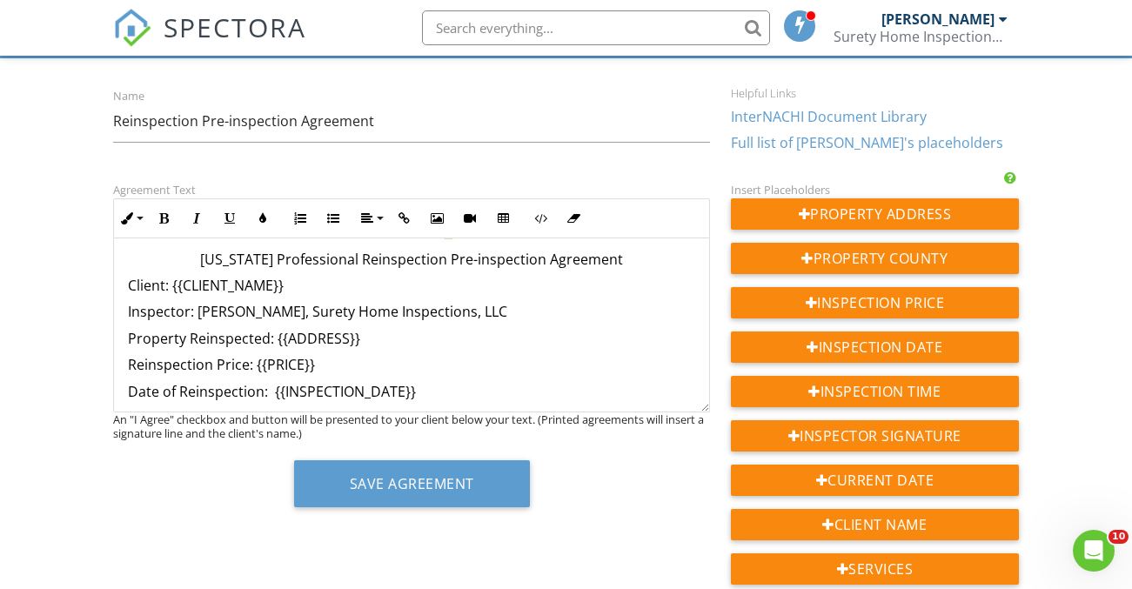
scroll to position [69, 0]
